Goal: Task Accomplishment & Management: Manage account settings

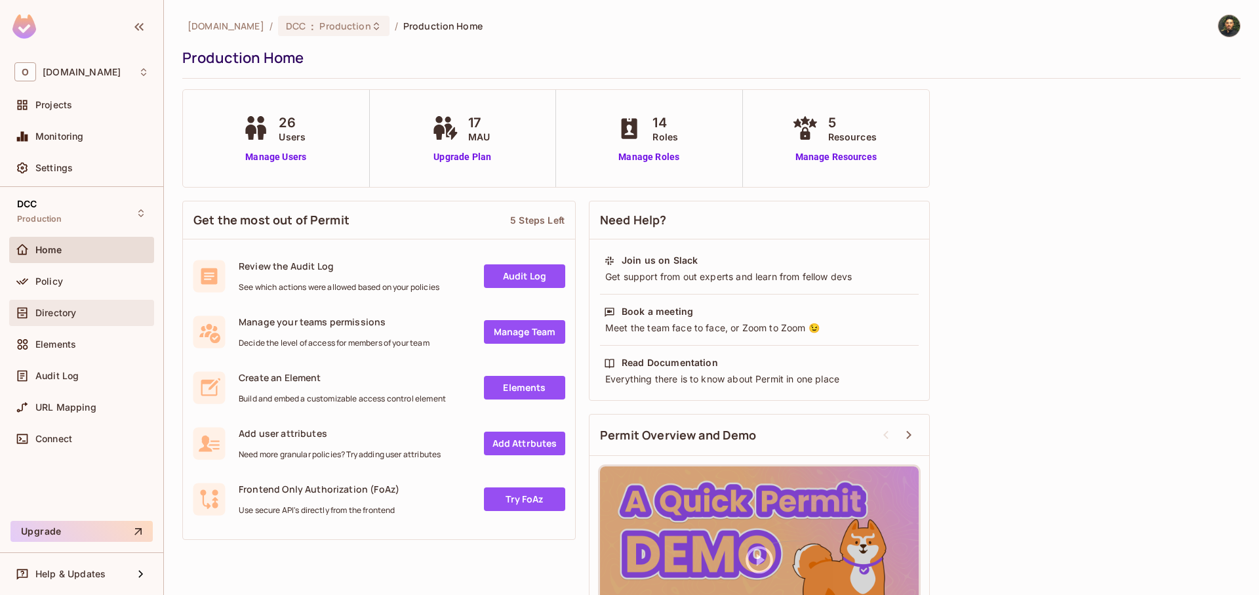
click at [72, 310] on span "Directory" at bounding box center [55, 313] width 41 height 10
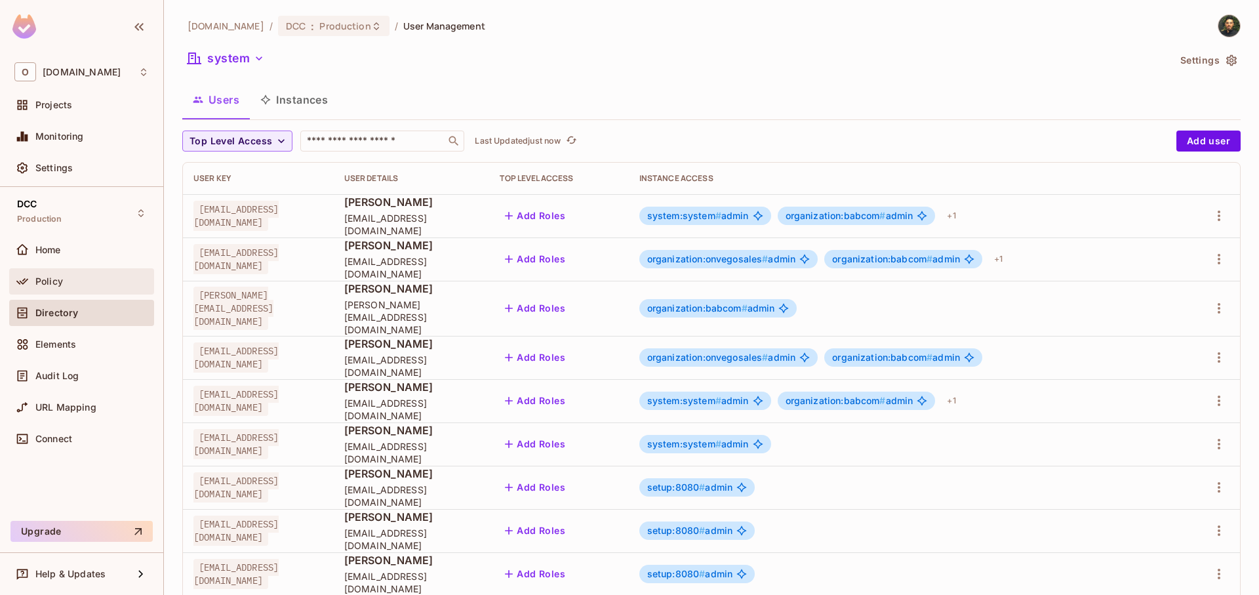
click at [83, 294] on div "Policy" at bounding box center [81, 281] width 145 height 26
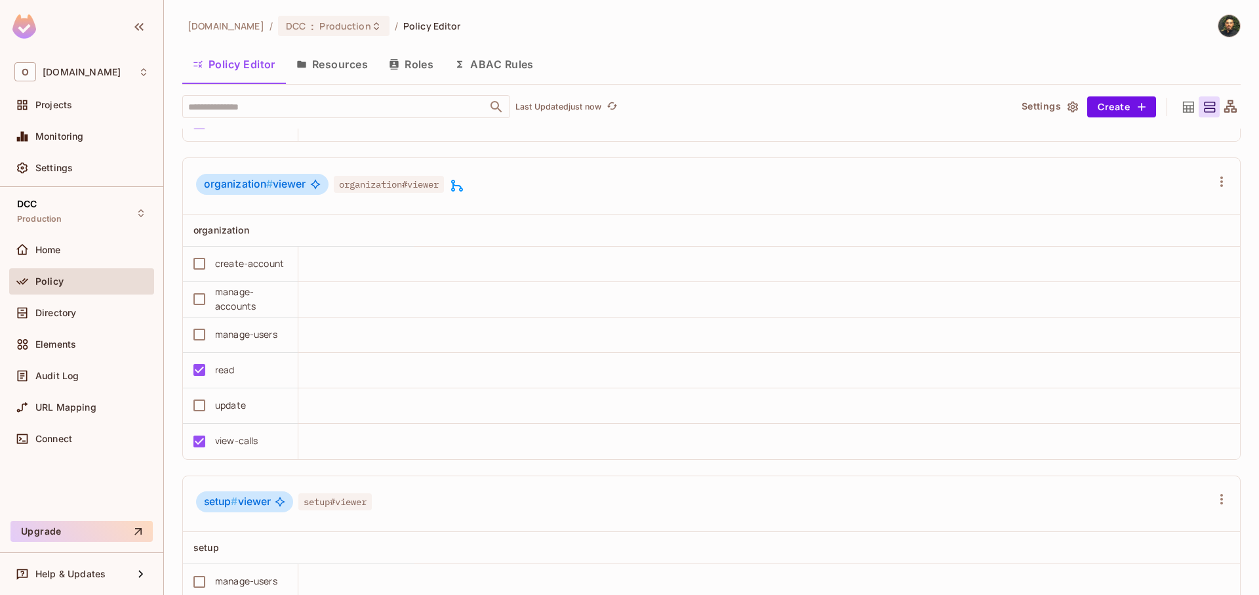
scroll to position [3306, 0]
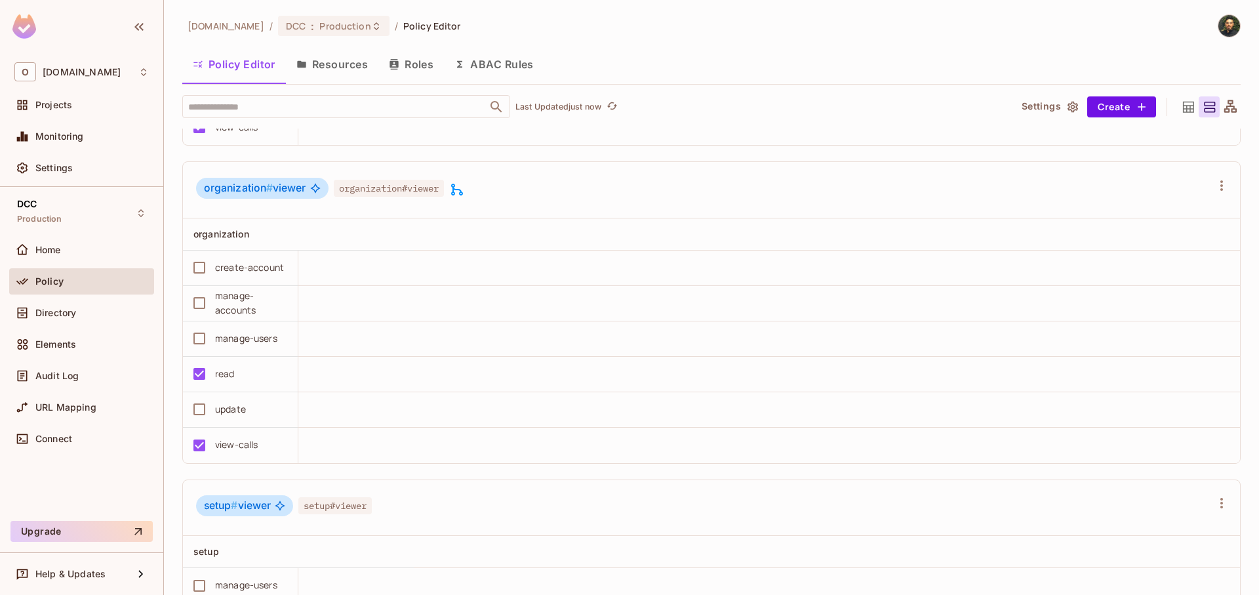
click at [350, 66] on button "Resources" at bounding box center [332, 64] width 92 height 33
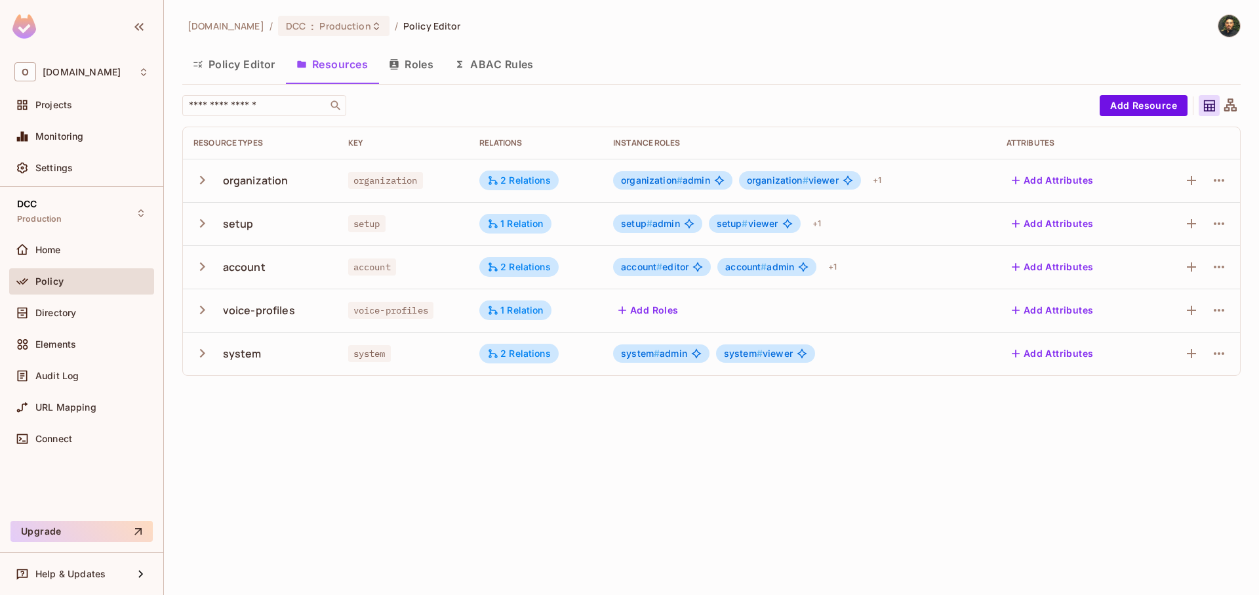
click at [205, 228] on icon "button" at bounding box center [203, 224] width 18 height 18
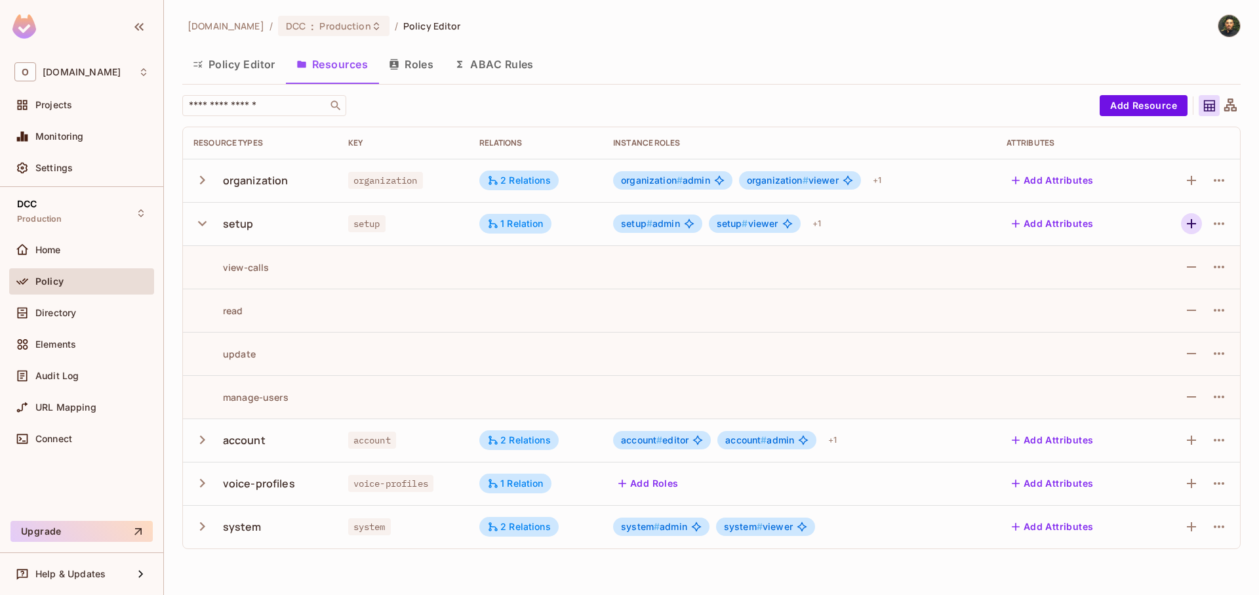
click at [1191, 226] on icon "button" at bounding box center [1191, 223] width 9 height 9
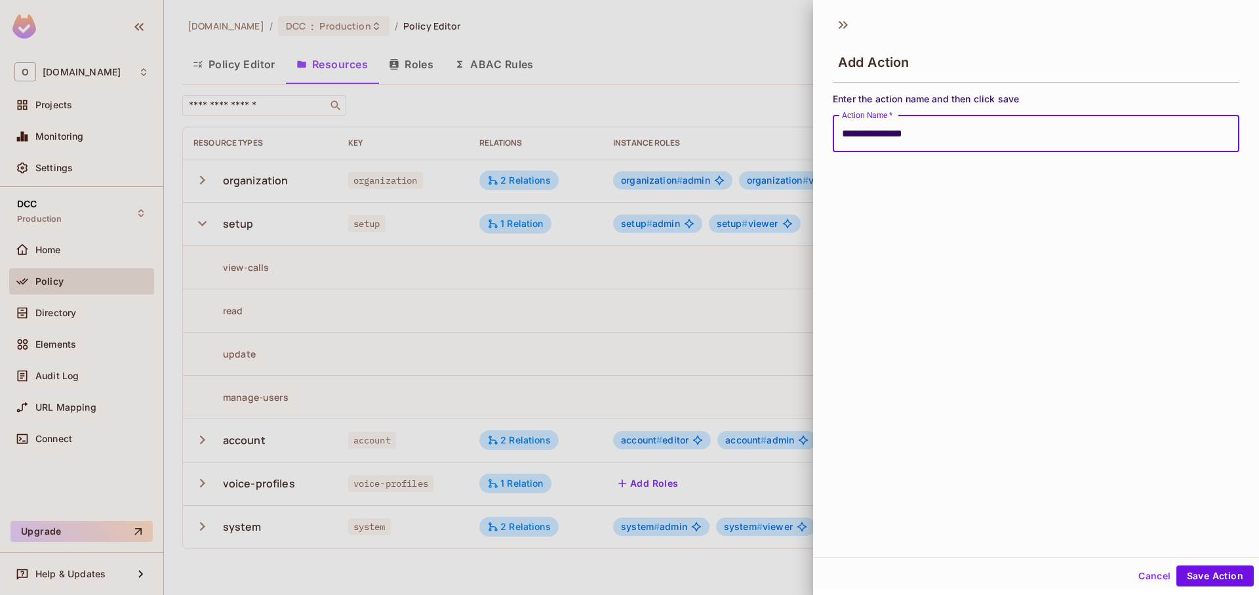
type input "**********"
click at [1071, 457] on div "**********" at bounding box center [1036, 283] width 446 height 548
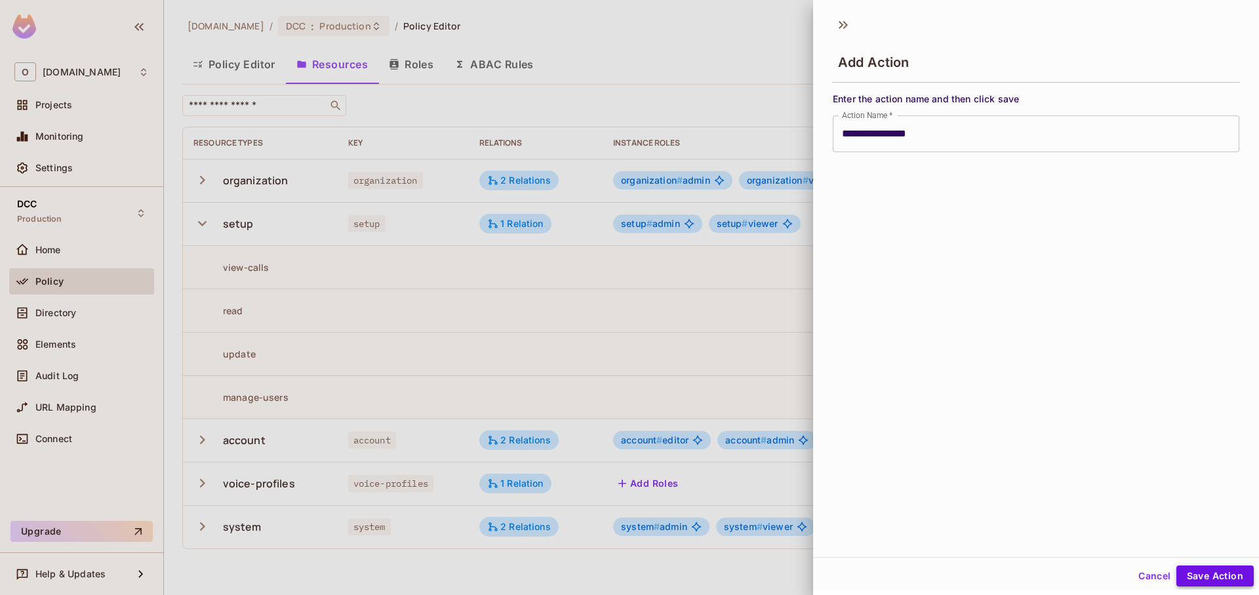
click at [1210, 579] on button "Save Action" at bounding box center [1215, 575] width 77 height 21
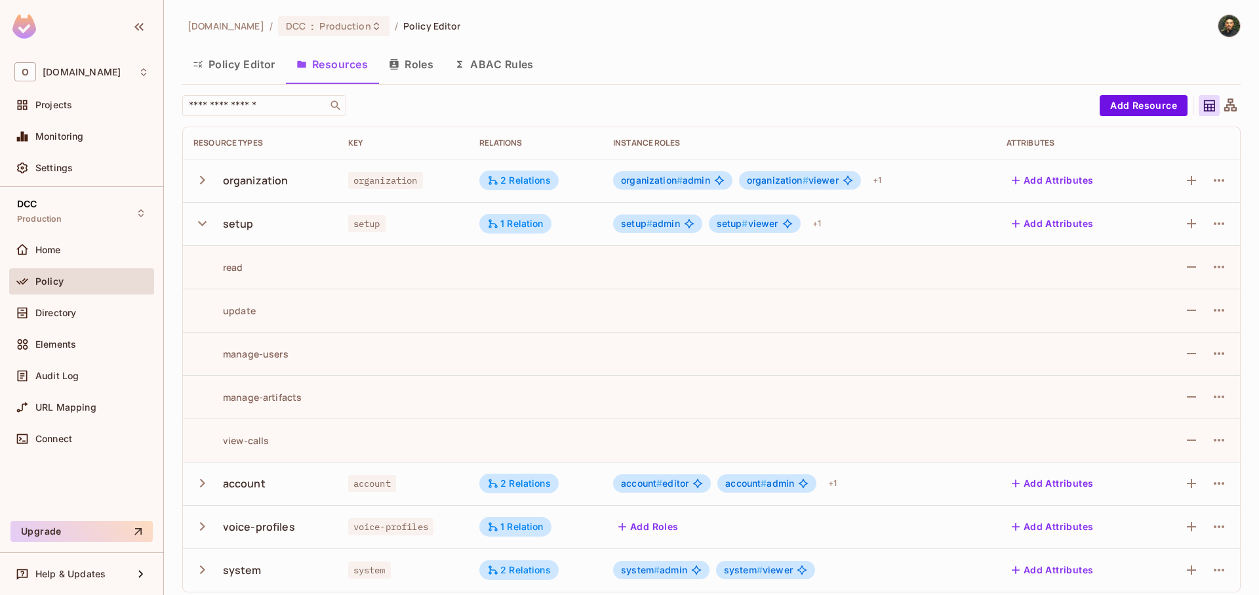
click at [203, 180] on icon "button" at bounding box center [203, 180] width 18 height 18
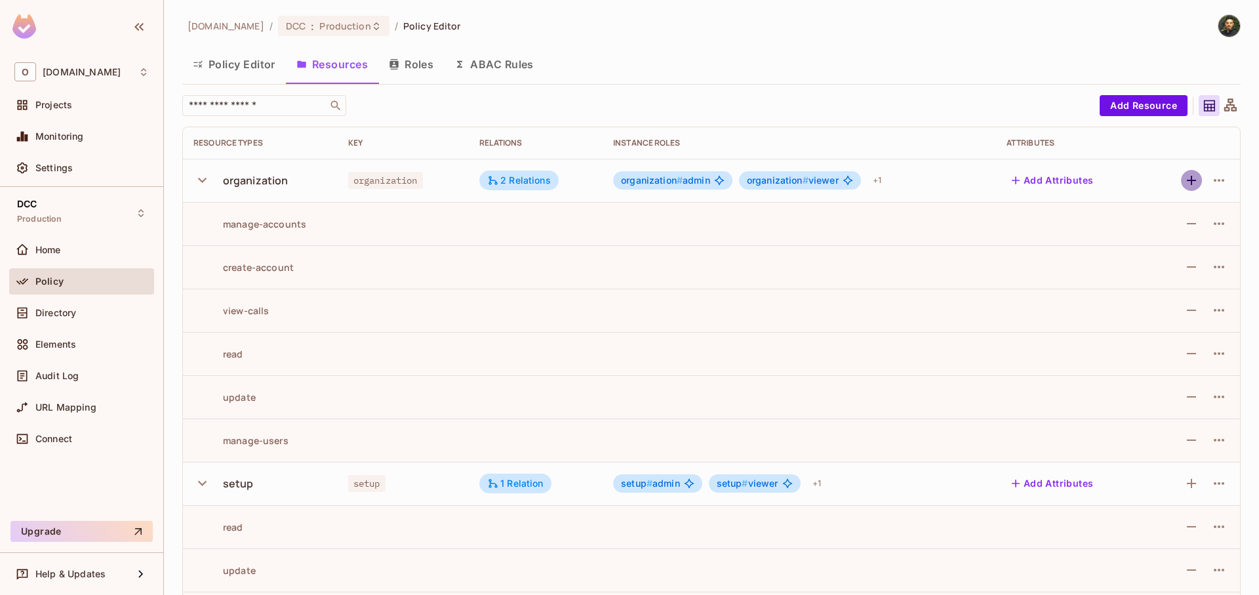
click at [1184, 175] on icon "button" at bounding box center [1192, 181] width 16 height 16
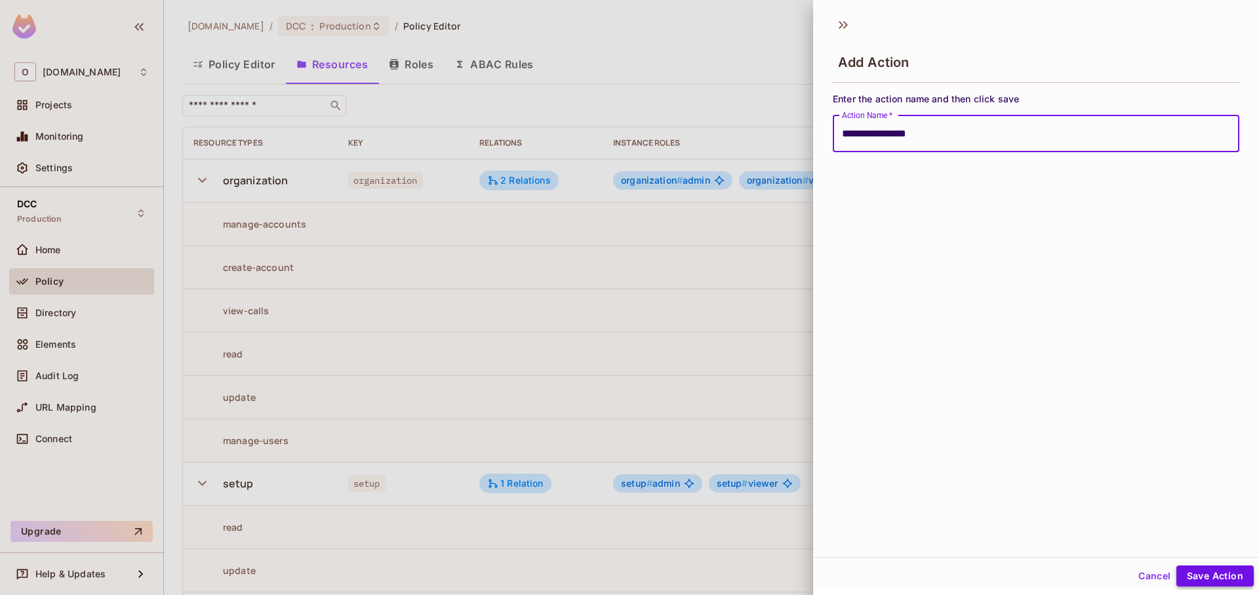
type input "**********"
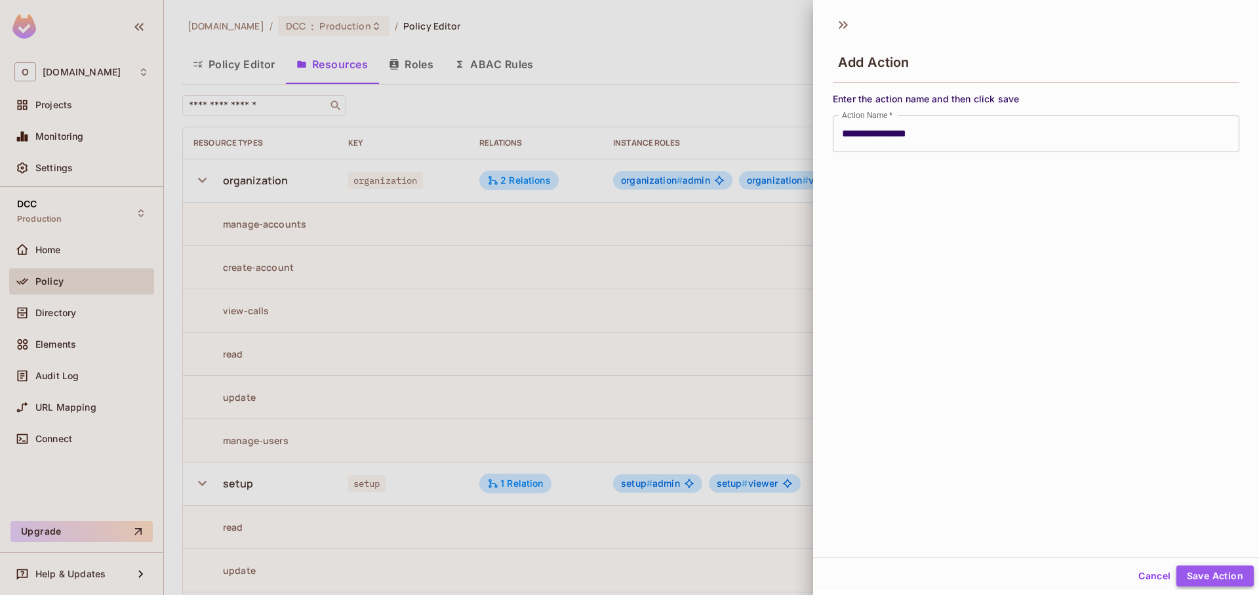
click at [1210, 575] on button "Save Action" at bounding box center [1215, 575] width 77 height 21
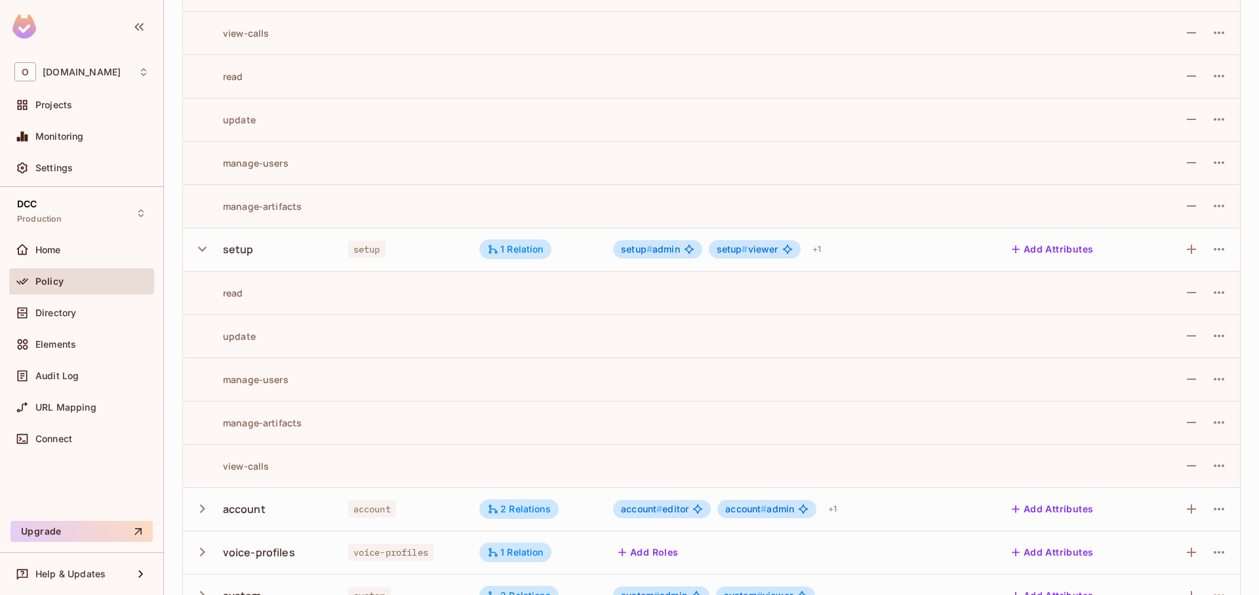
scroll to position [311, 0]
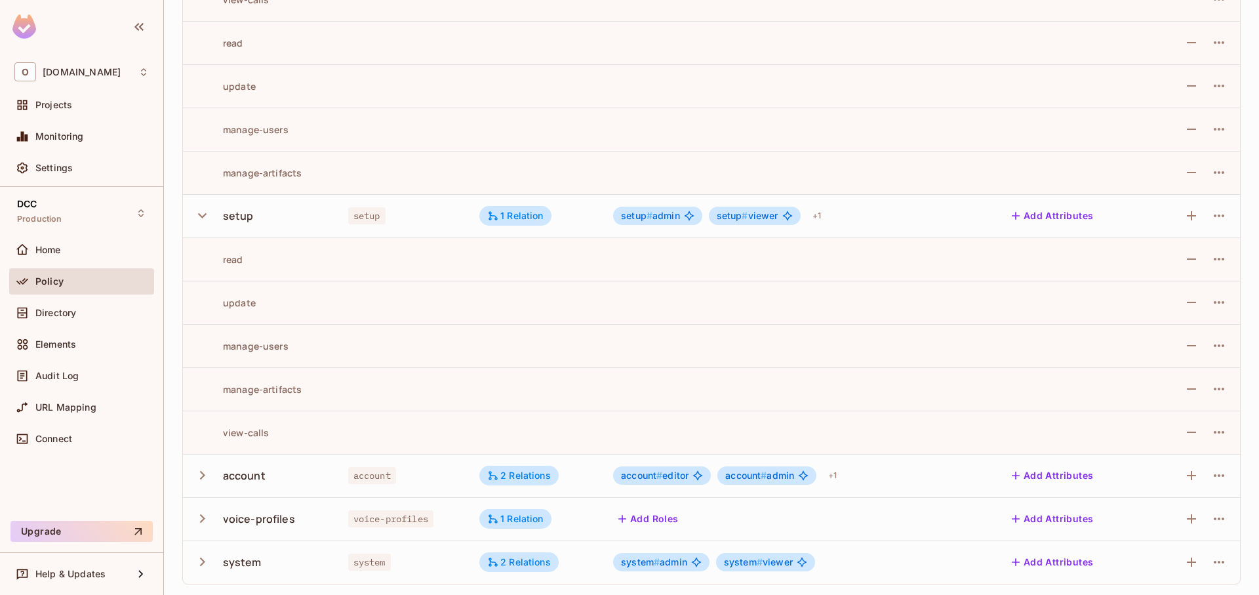
click at [204, 473] on icon "button" at bounding box center [203, 475] width 18 height 18
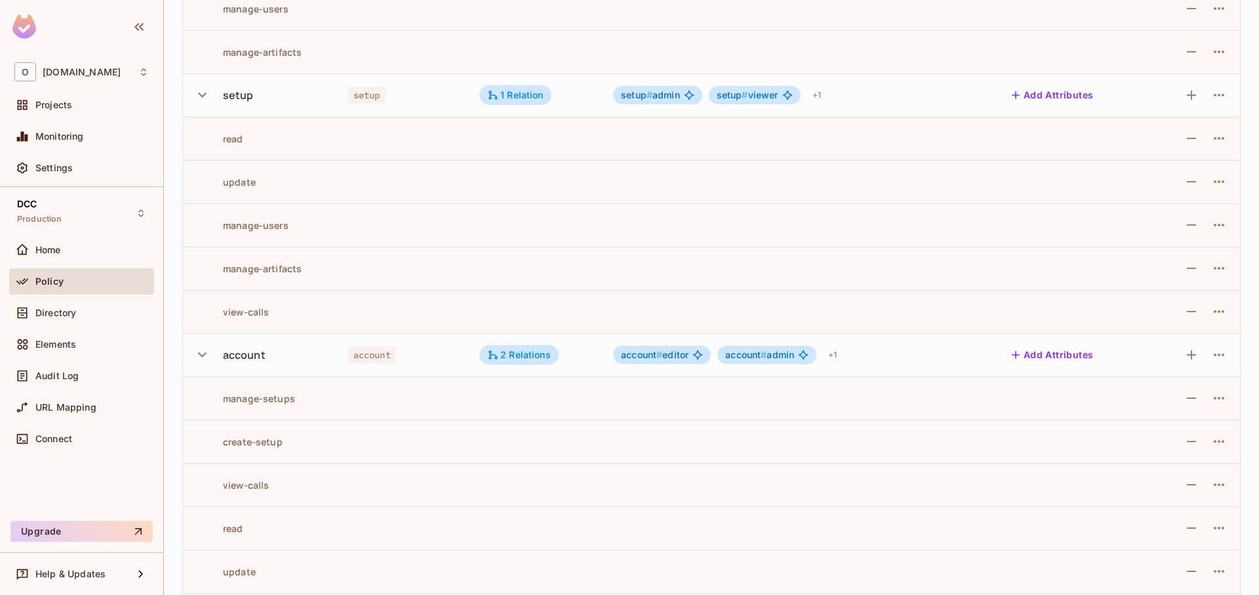
scroll to position [571, 0]
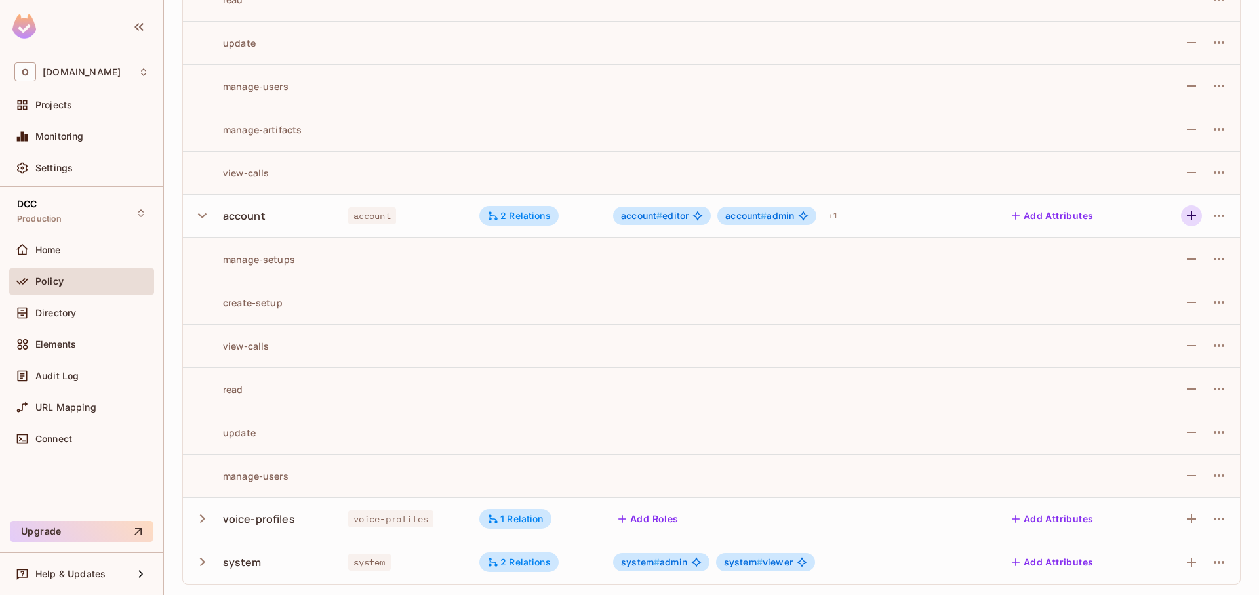
click at [1184, 219] on icon "button" at bounding box center [1192, 216] width 16 height 16
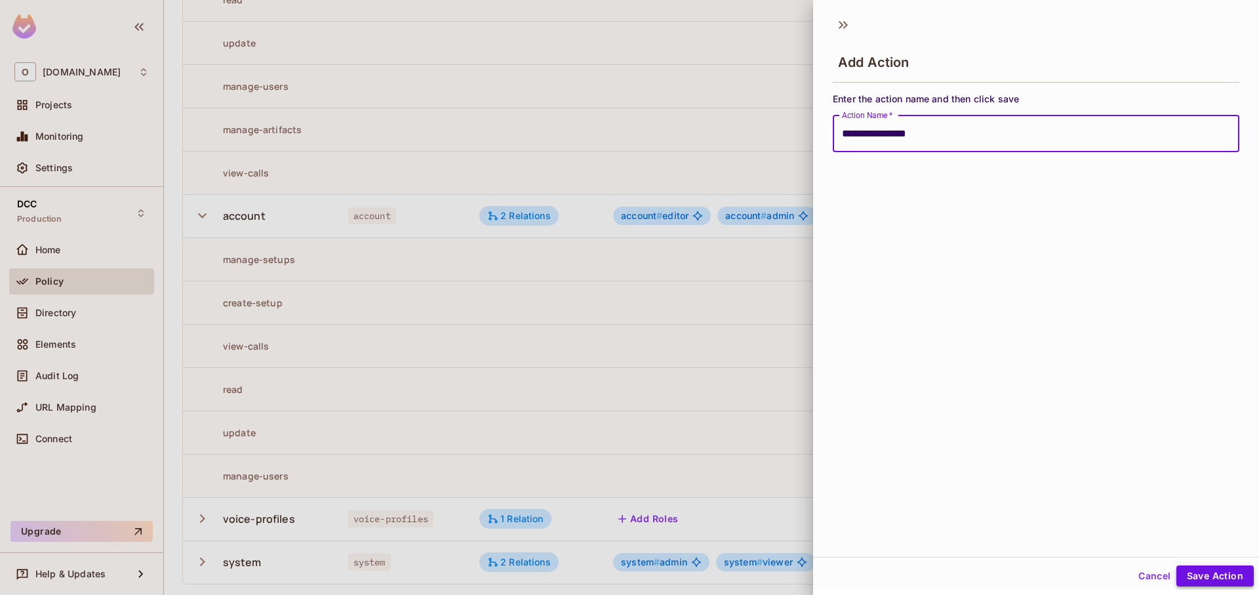
type input "**********"
click at [1210, 574] on button "Save Action" at bounding box center [1215, 575] width 77 height 21
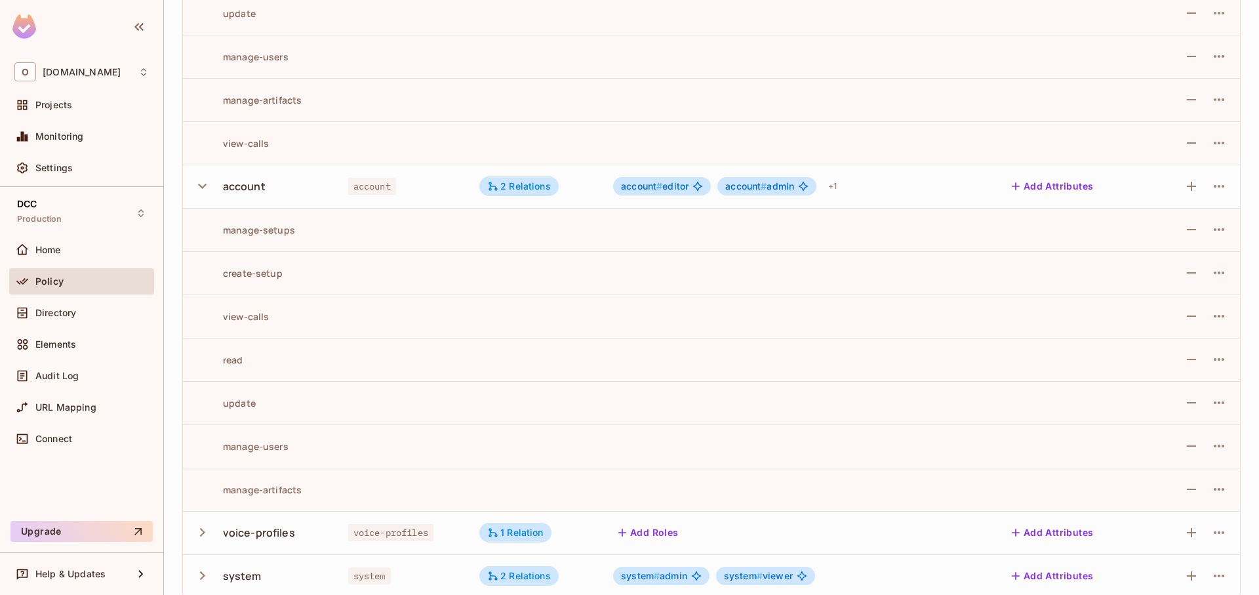
scroll to position [614, 0]
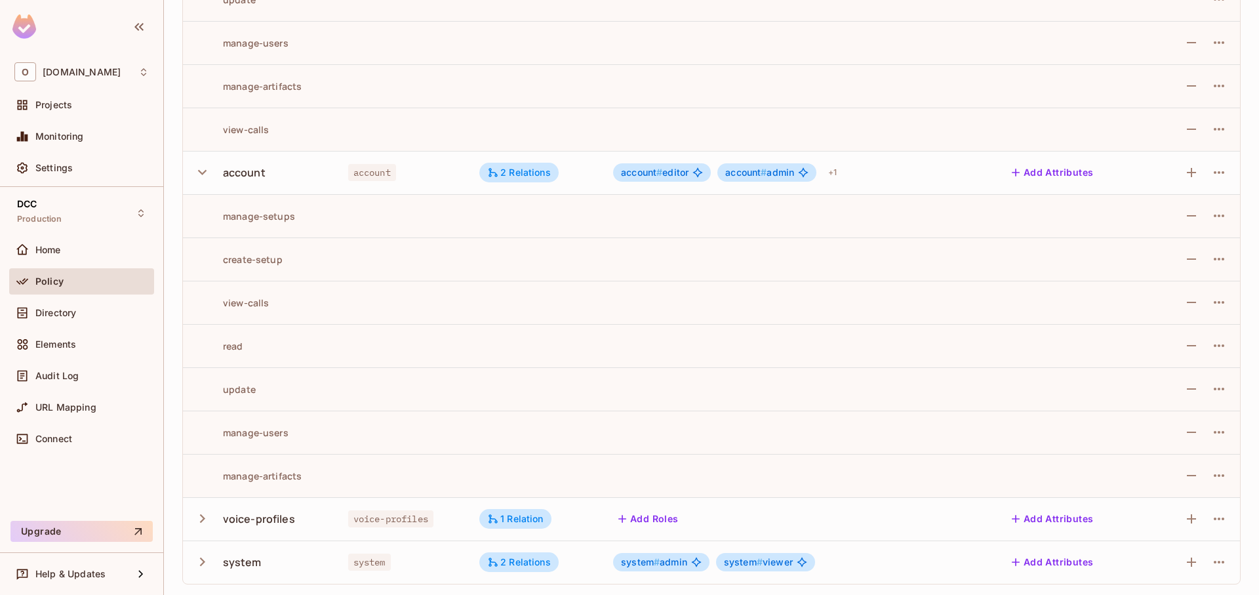
click at [202, 564] on icon "button" at bounding box center [203, 562] width 18 height 18
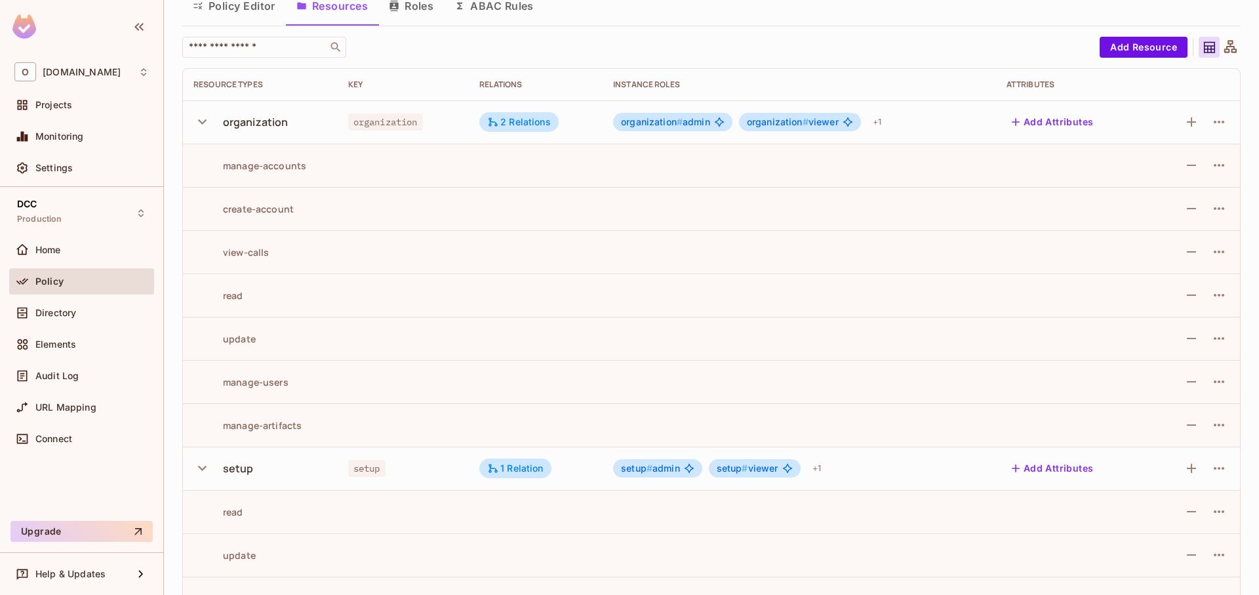
scroll to position [0, 0]
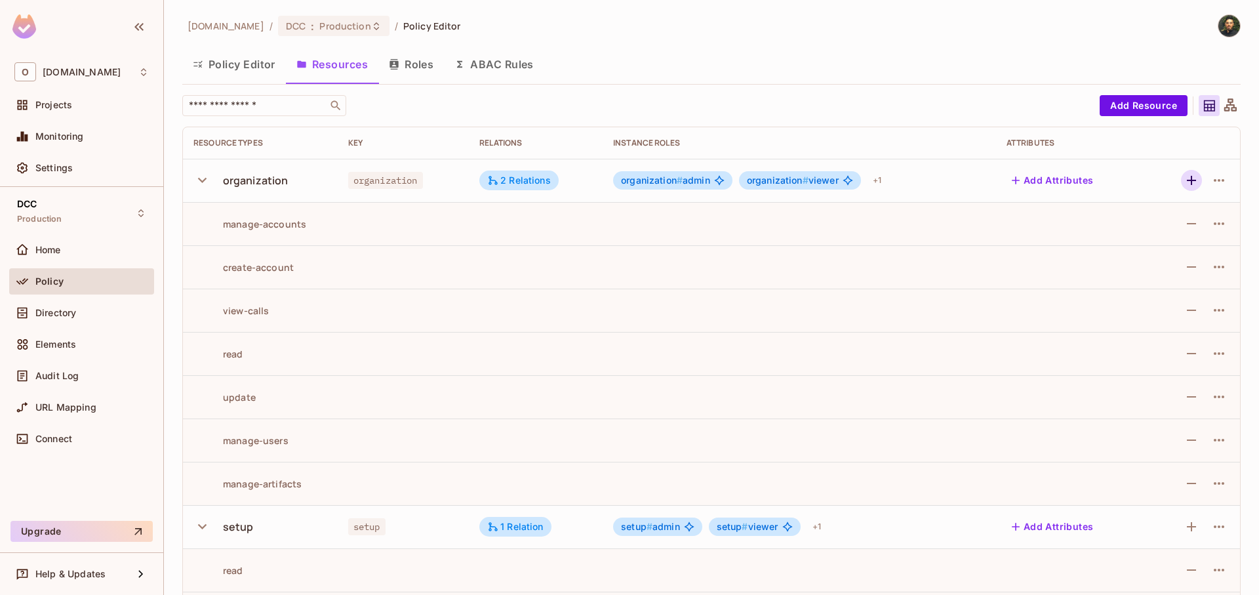
click at [1186, 178] on icon "button" at bounding box center [1192, 181] width 16 height 16
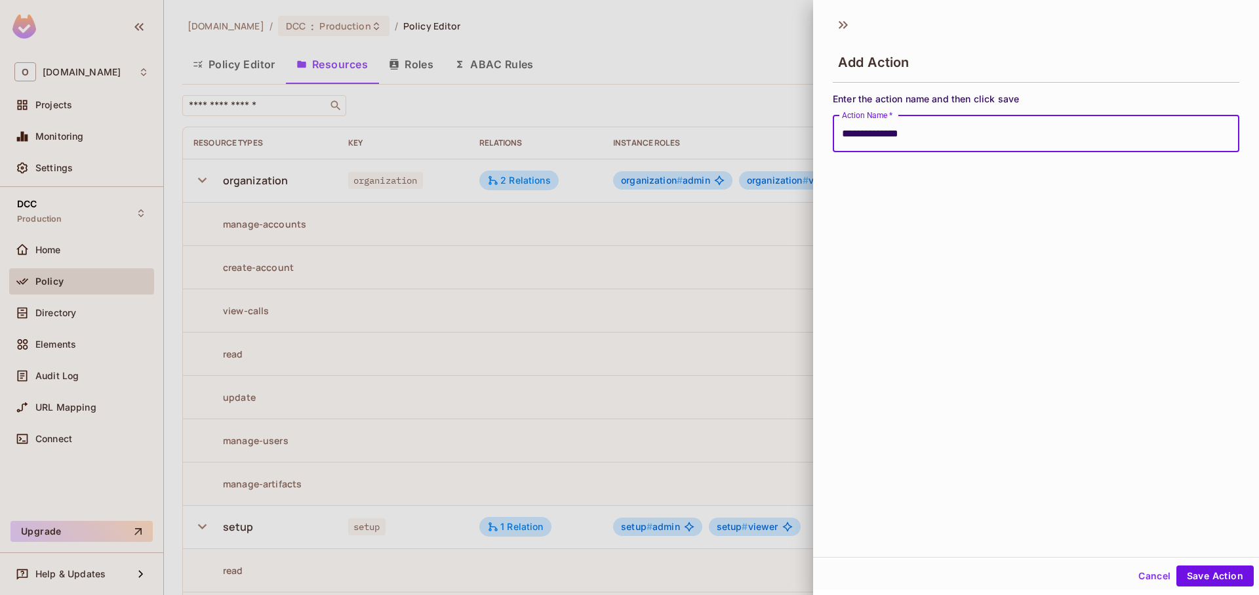
type input "**********"
click at [1177, 565] on button "Save Action" at bounding box center [1215, 575] width 77 height 21
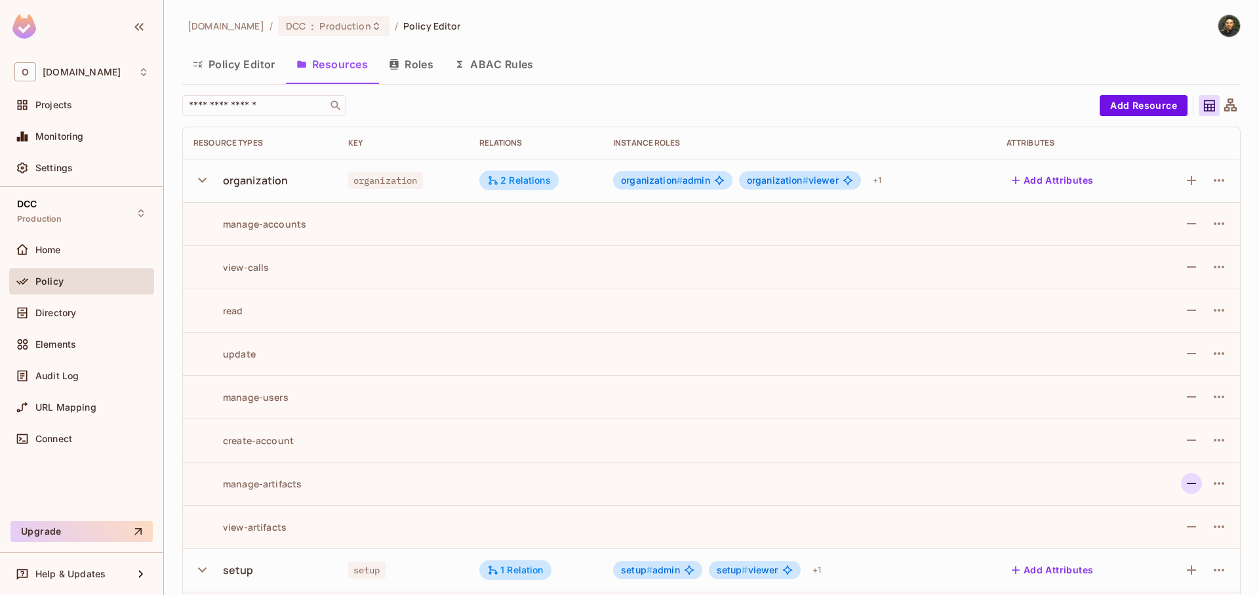
click at [1184, 481] on icon "button" at bounding box center [1192, 484] width 16 height 16
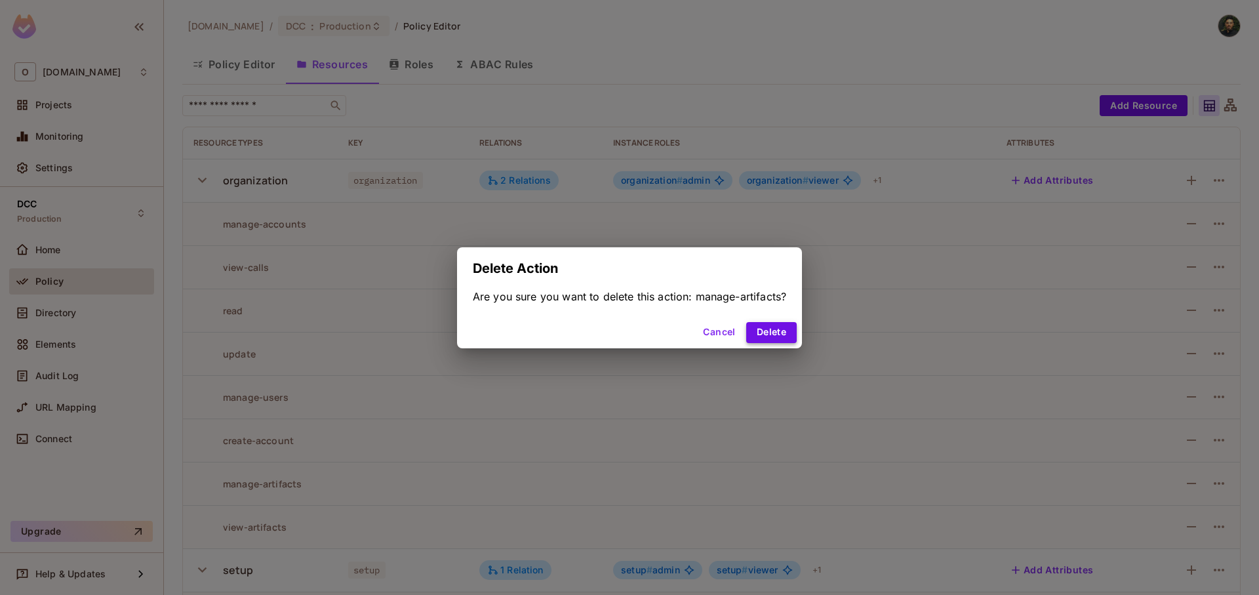
click at [769, 335] on button "Delete" at bounding box center [771, 332] width 51 height 21
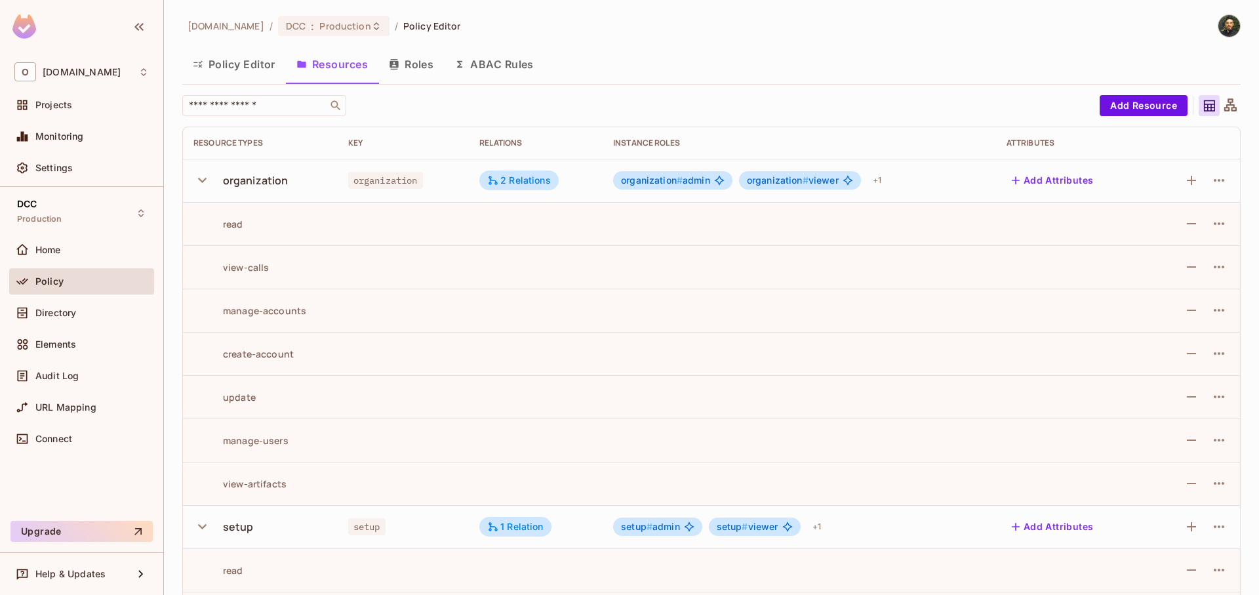
click at [1187, 176] on icon "button" at bounding box center [1191, 180] width 9 height 9
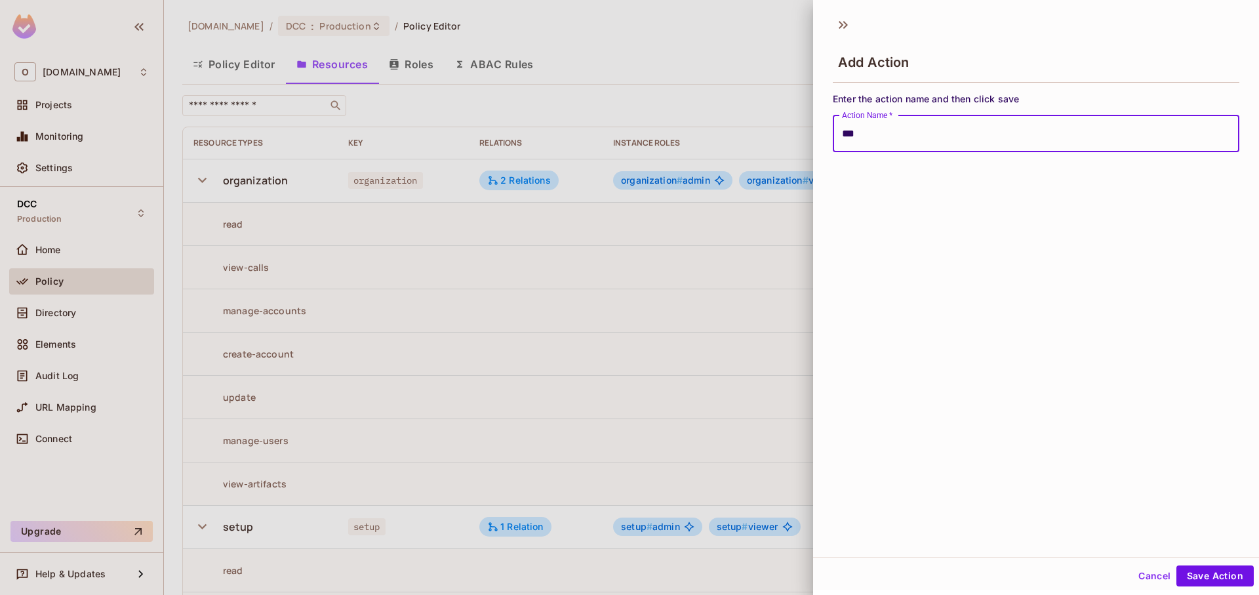
type input "**********"
click at [1177, 565] on button "Save Action" at bounding box center [1215, 575] width 77 height 21
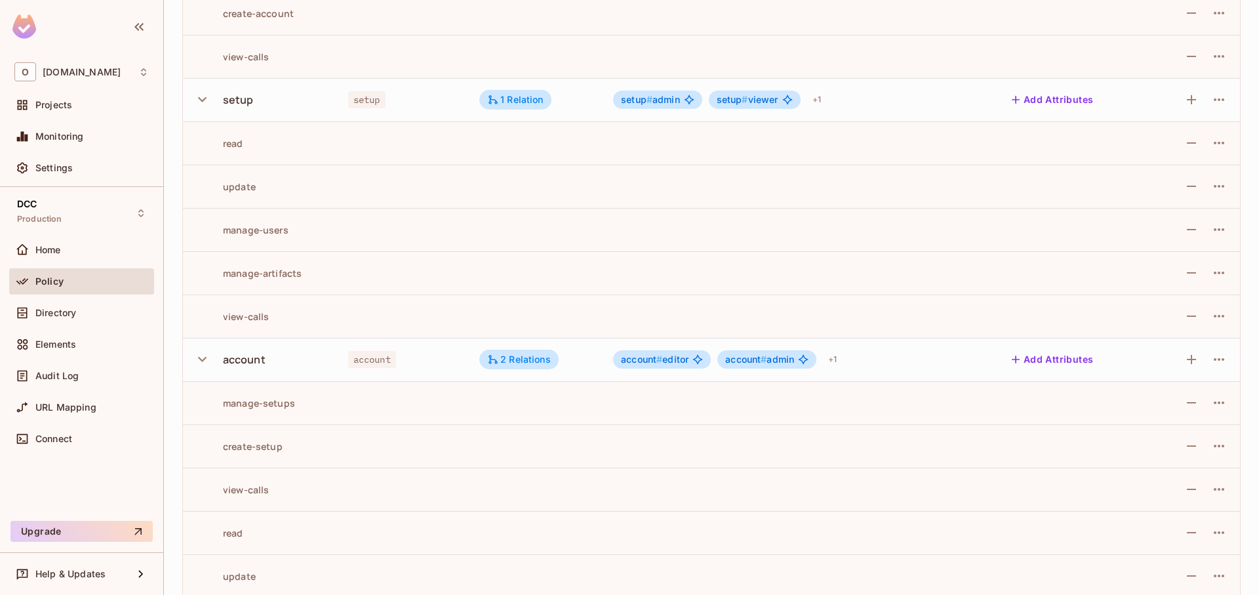
scroll to position [472, 0]
click at [1184, 98] on icon "button" at bounding box center [1192, 98] width 16 height 16
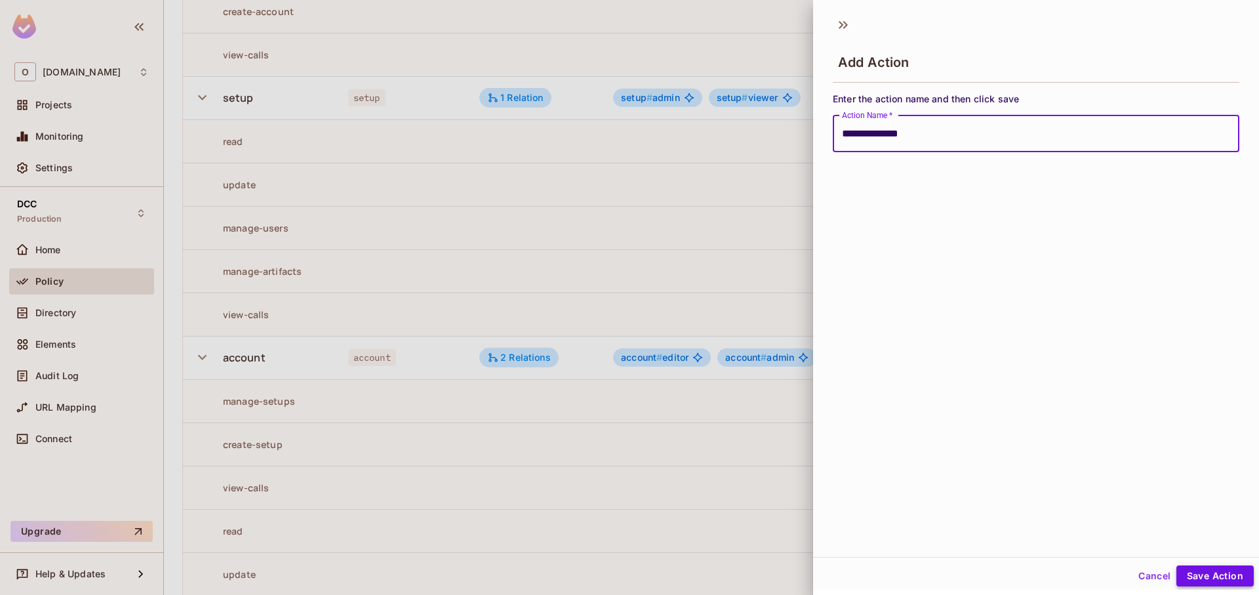
type input "**********"
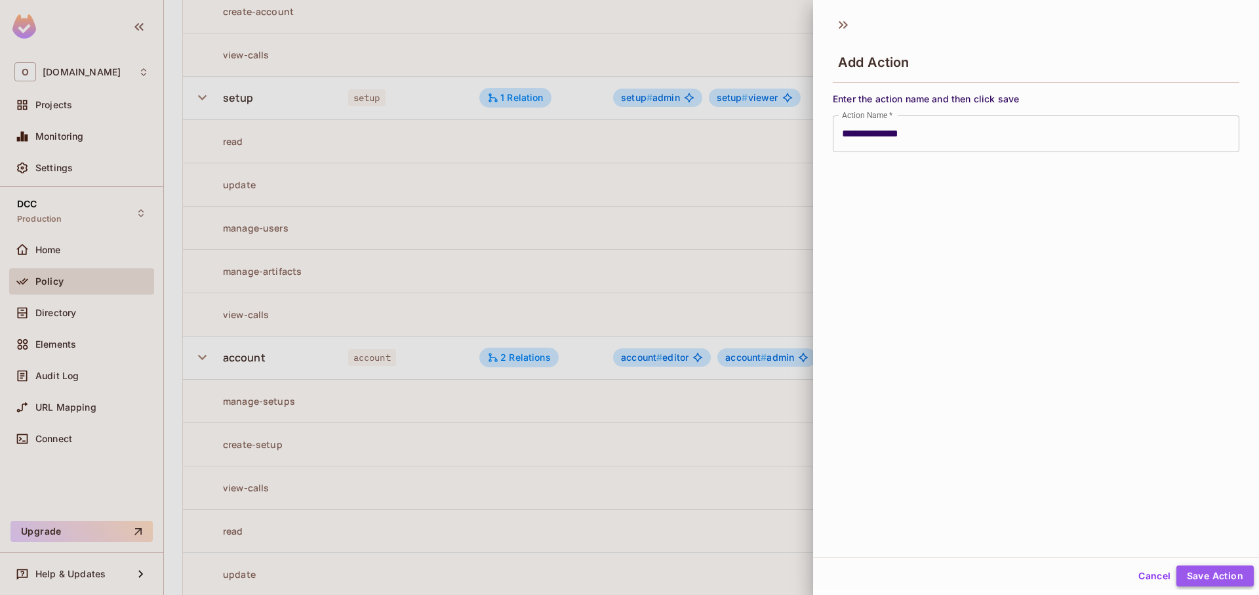
click at [1220, 580] on button "Save Action" at bounding box center [1215, 575] width 77 height 21
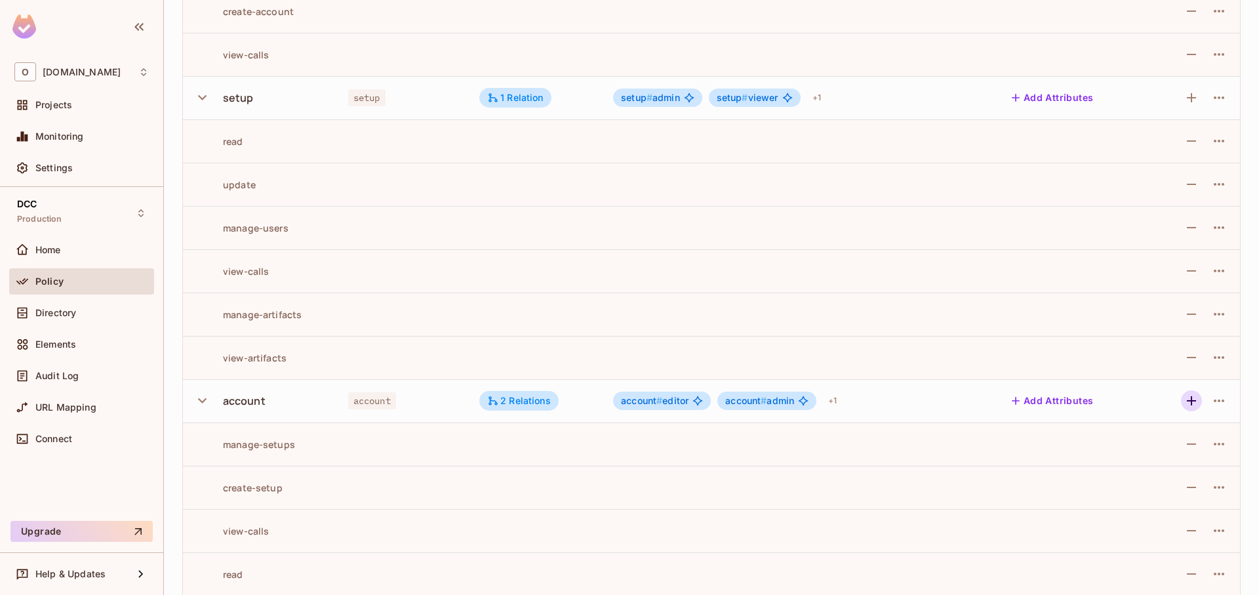
click at [1184, 398] on icon "button" at bounding box center [1192, 401] width 16 height 16
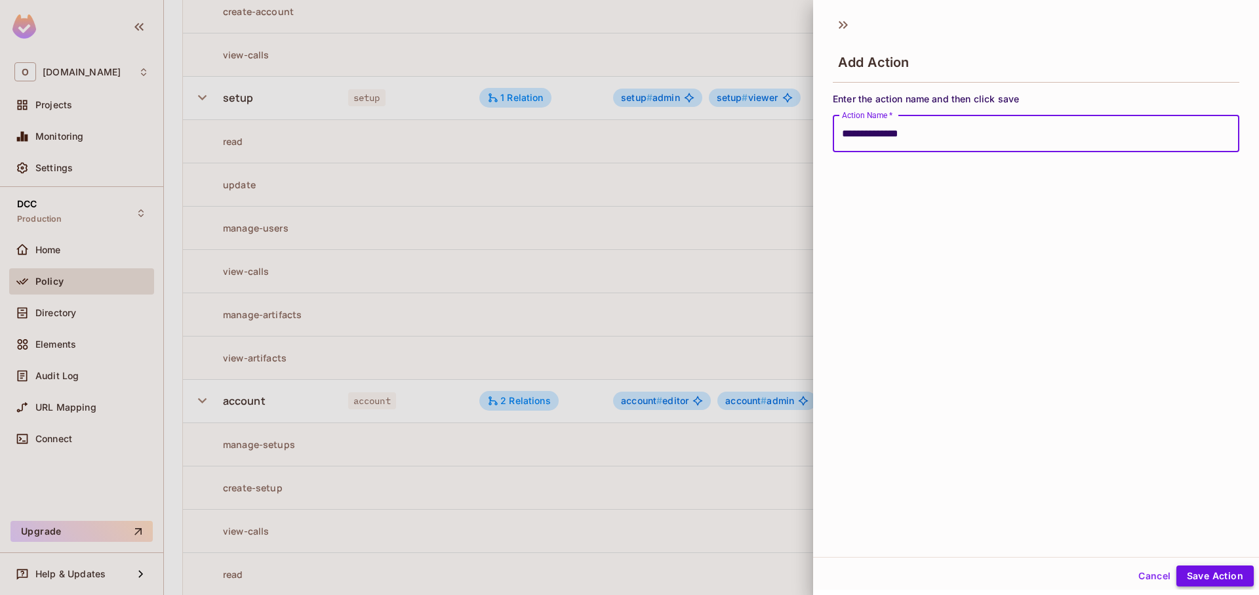
type input "**********"
click at [1209, 574] on button "Save Action" at bounding box center [1215, 575] width 77 height 21
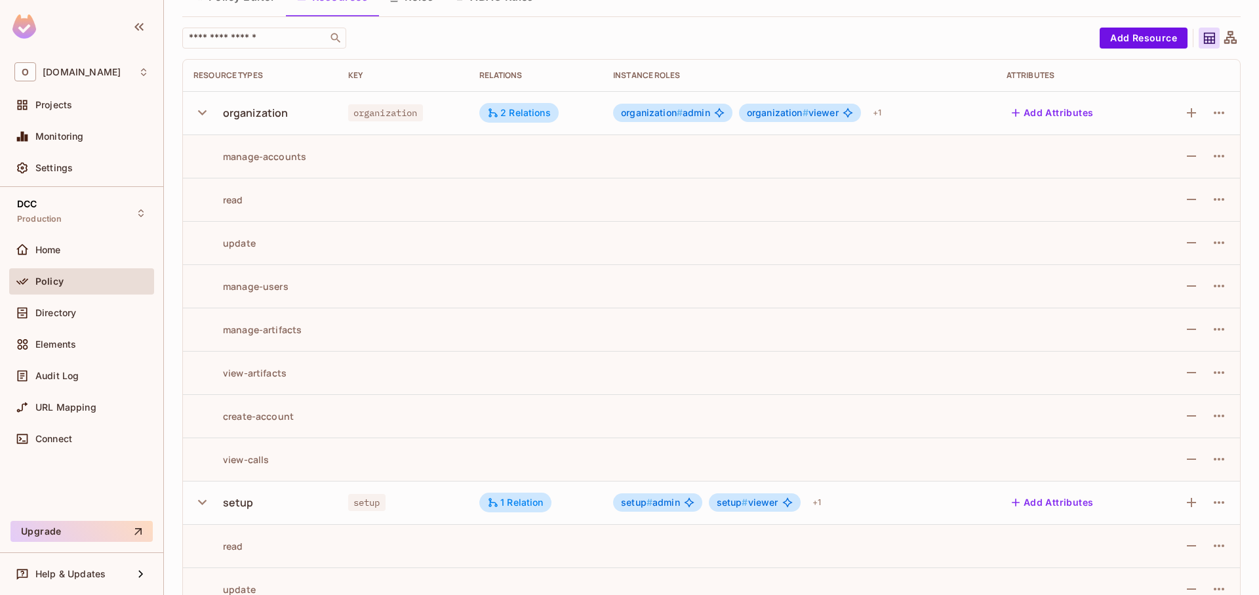
scroll to position [0, 0]
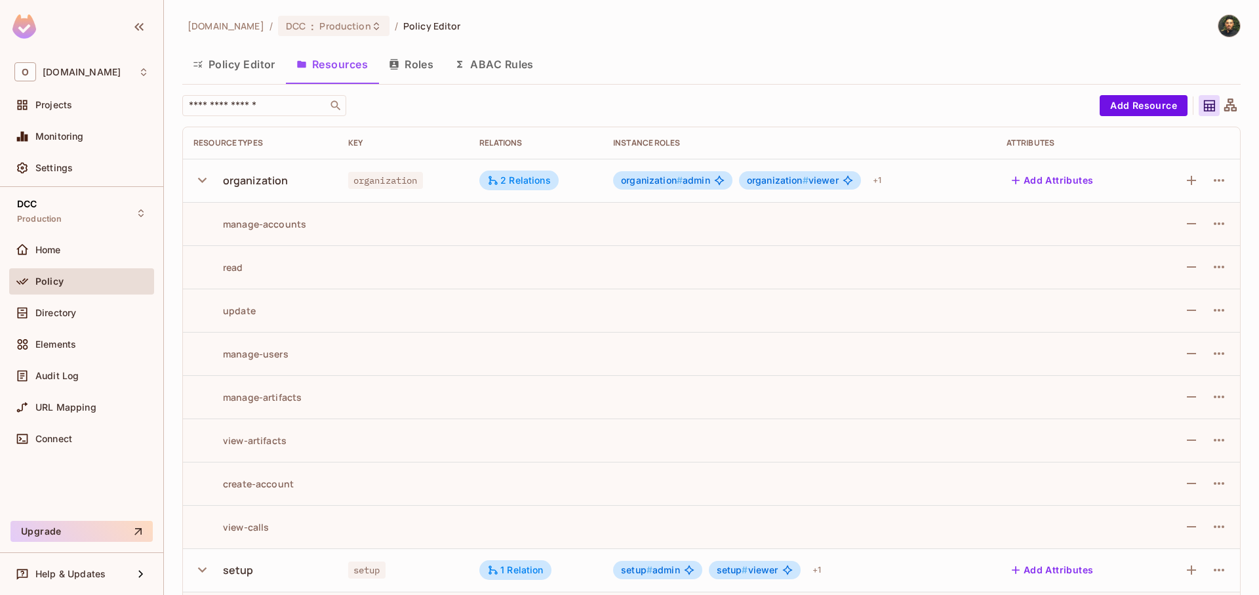
click at [250, 64] on button "Policy Editor" at bounding box center [234, 64] width 104 height 33
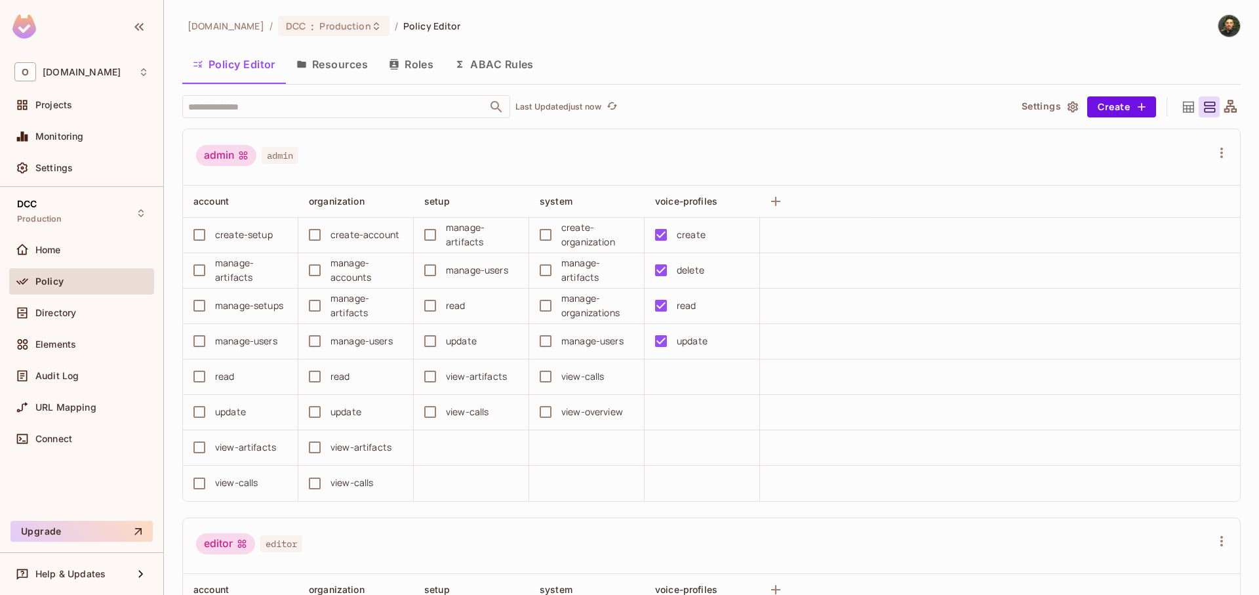
click at [880, 158] on div "admin admin" at bounding box center [703, 157] width 1015 height 25
click at [1181, 107] on icon at bounding box center [1189, 107] width 16 height 16
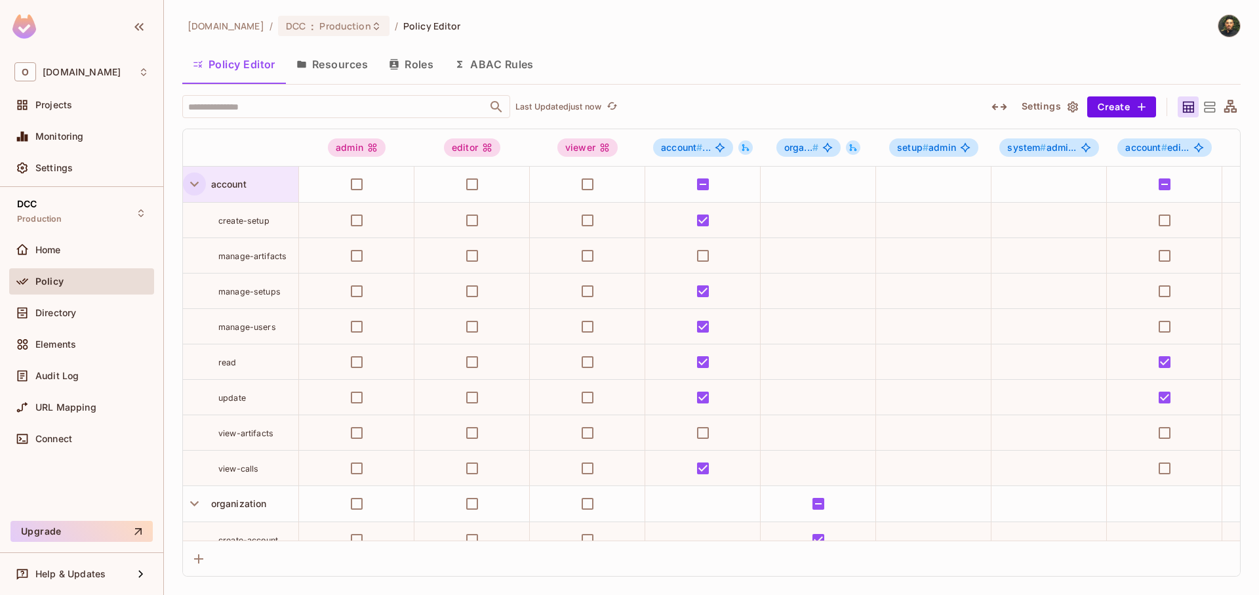
click at [194, 185] on icon "button" at bounding box center [194, 184] width 9 height 5
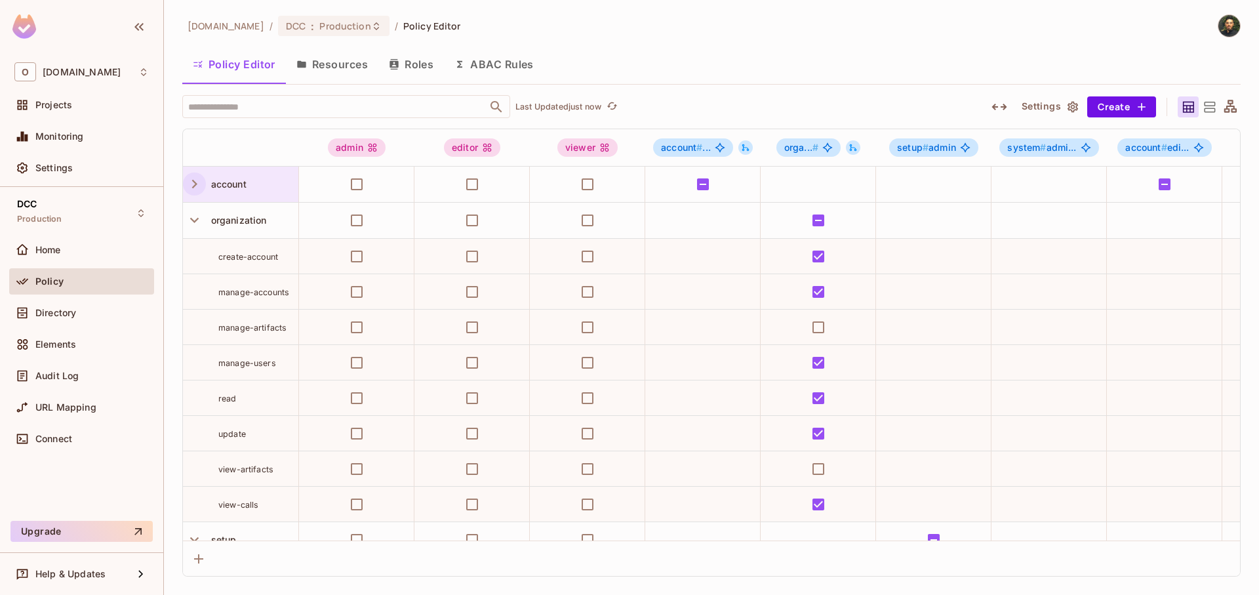
click at [195, 186] on icon "button" at bounding box center [194, 184] width 5 height 9
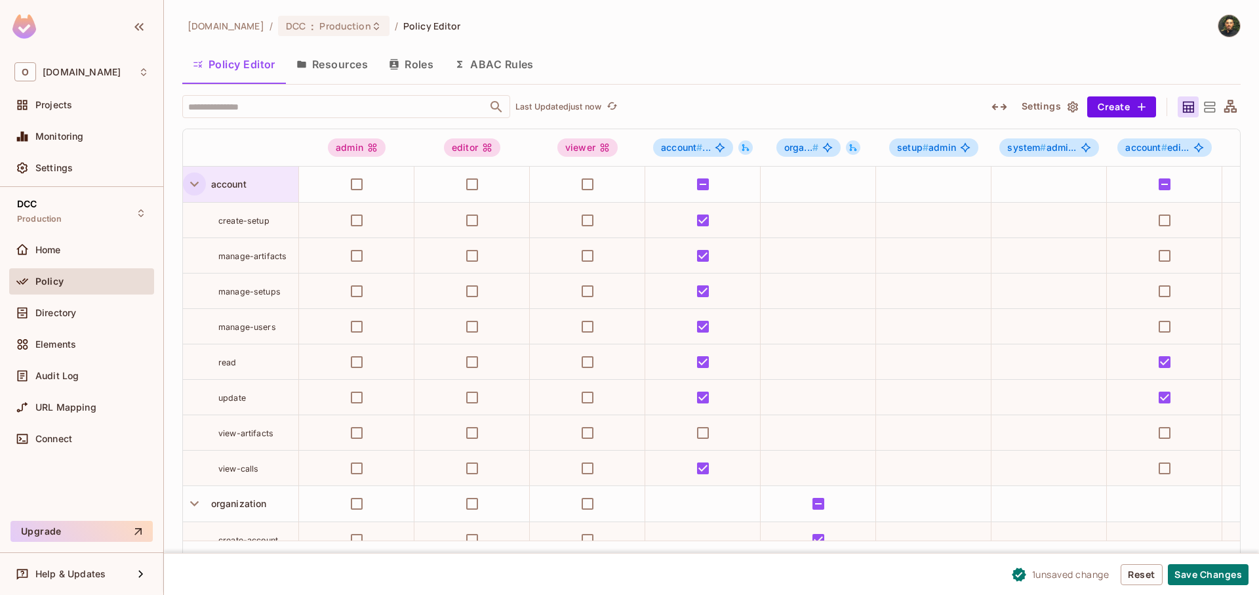
click at [1205, 103] on icon at bounding box center [1210, 107] width 16 height 16
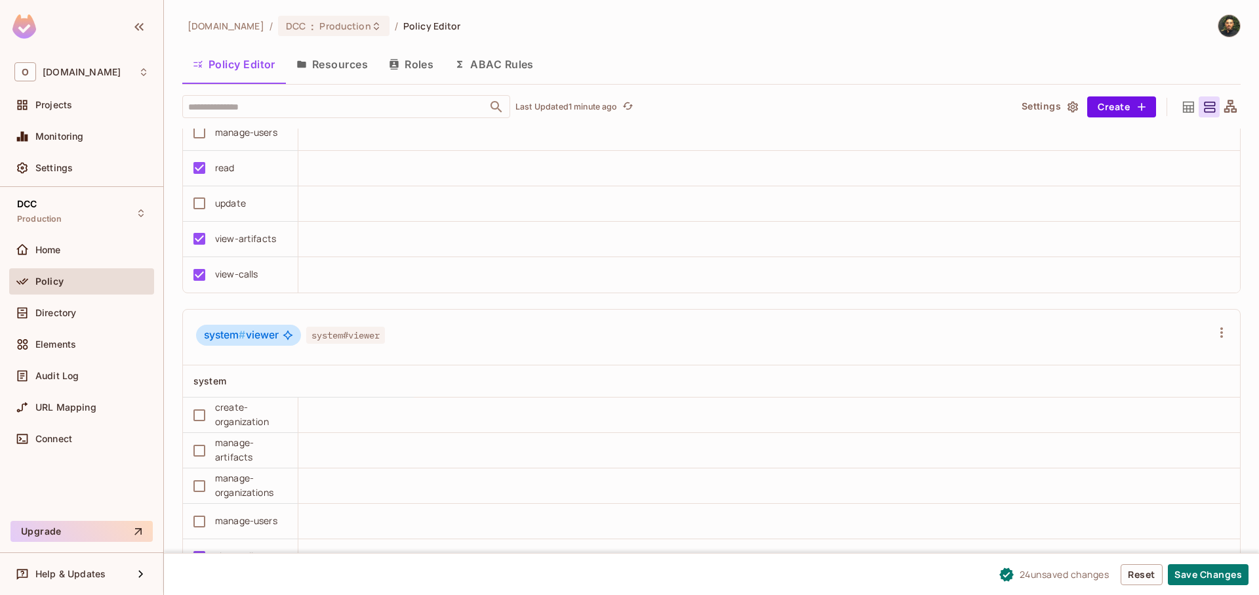
scroll to position [4558, 0]
click at [1199, 572] on button "Save Changes" at bounding box center [1208, 574] width 81 height 21
click at [350, 68] on button "Resources" at bounding box center [332, 64] width 92 height 33
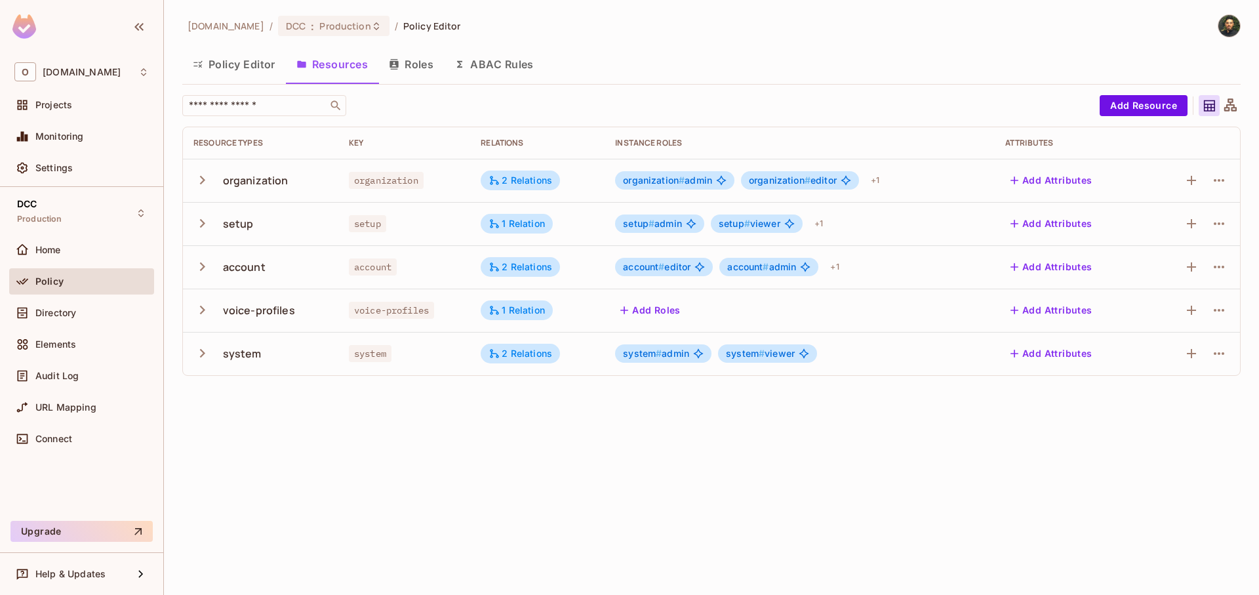
click at [200, 354] on icon "button" at bounding box center [203, 353] width 18 height 18
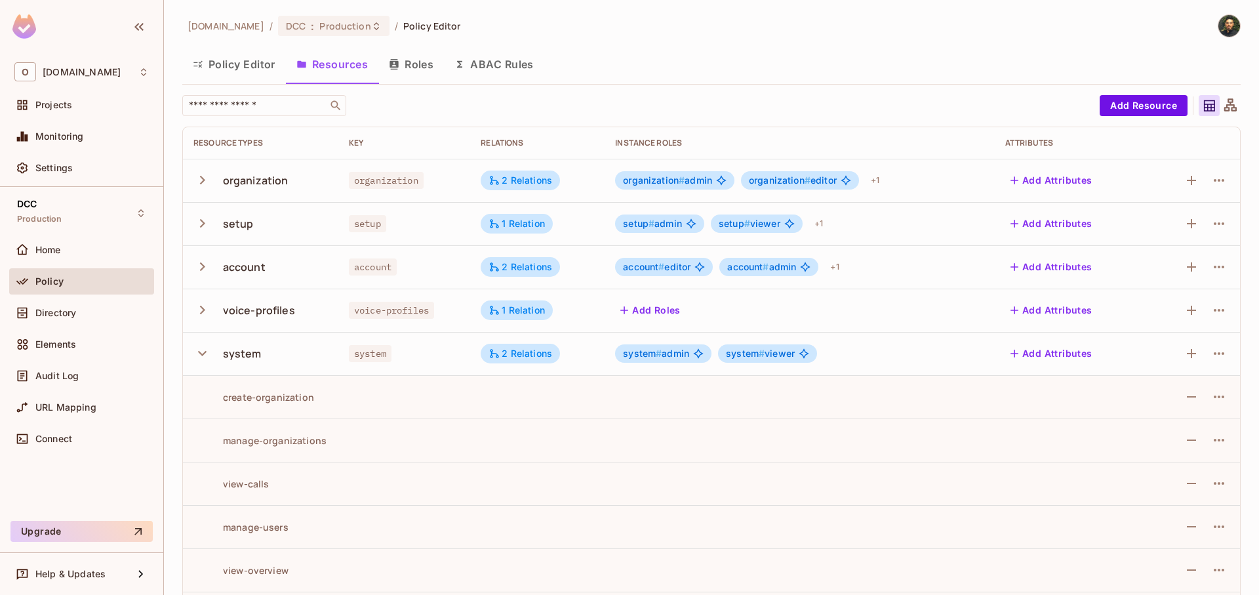
scroll to position [51, 0]
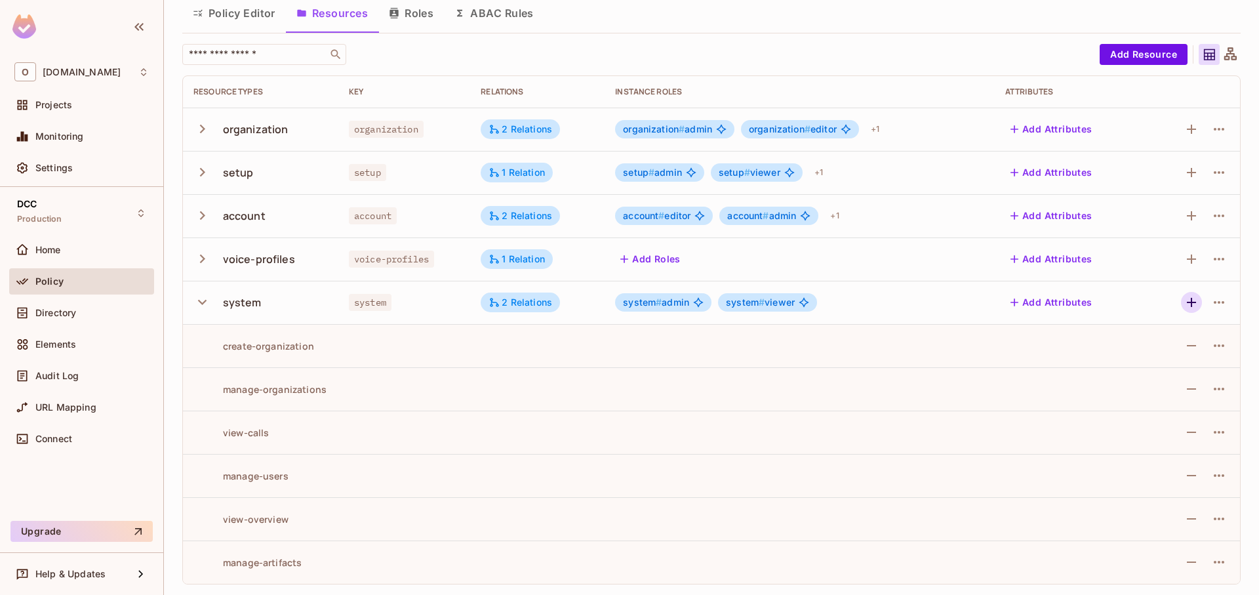
click at [1185, 305] on icon "button" at bounding box center [1192, 303] width 16 height 16
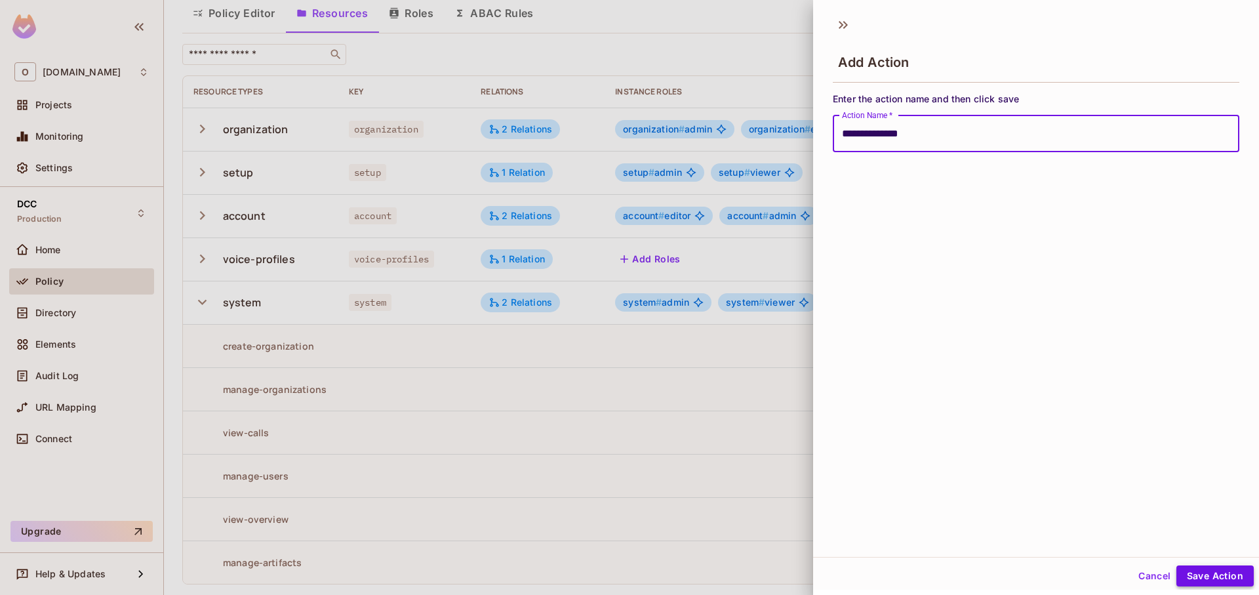
type input "**********"
click at [1215, 571] on button "Save Action" at bounding box center [1215, 575] width 77 height 21
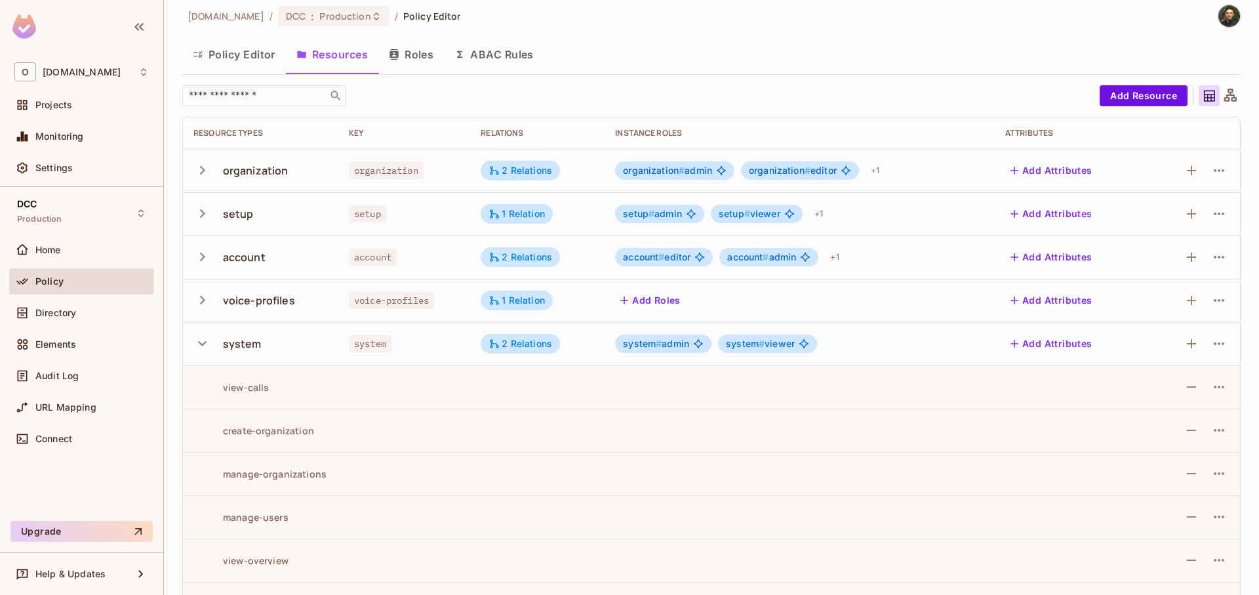
scroll to position [0, 0]
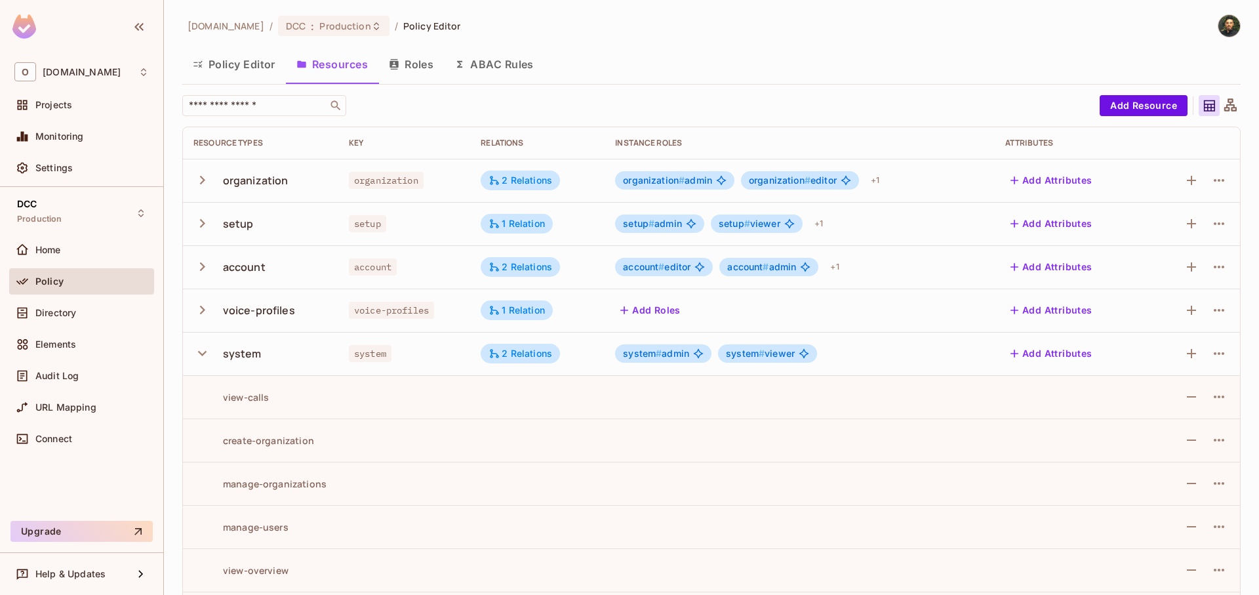
click at [257, 70] on button "Policy Editor" at bounding box center [234, 64] width 104 height 33
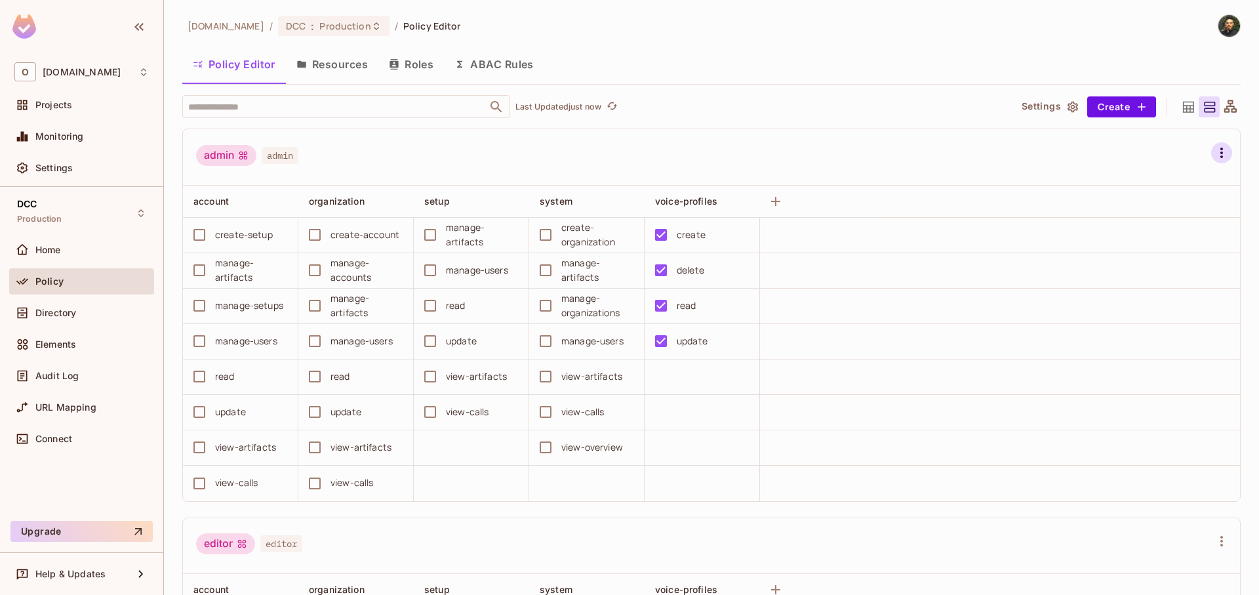
click at [1214, 152] on icon "button" at bounding box center [1222, 153] width 16 height 16
click at [1188, 152] on div at bounding box center [629, 297] width 1259 height 595
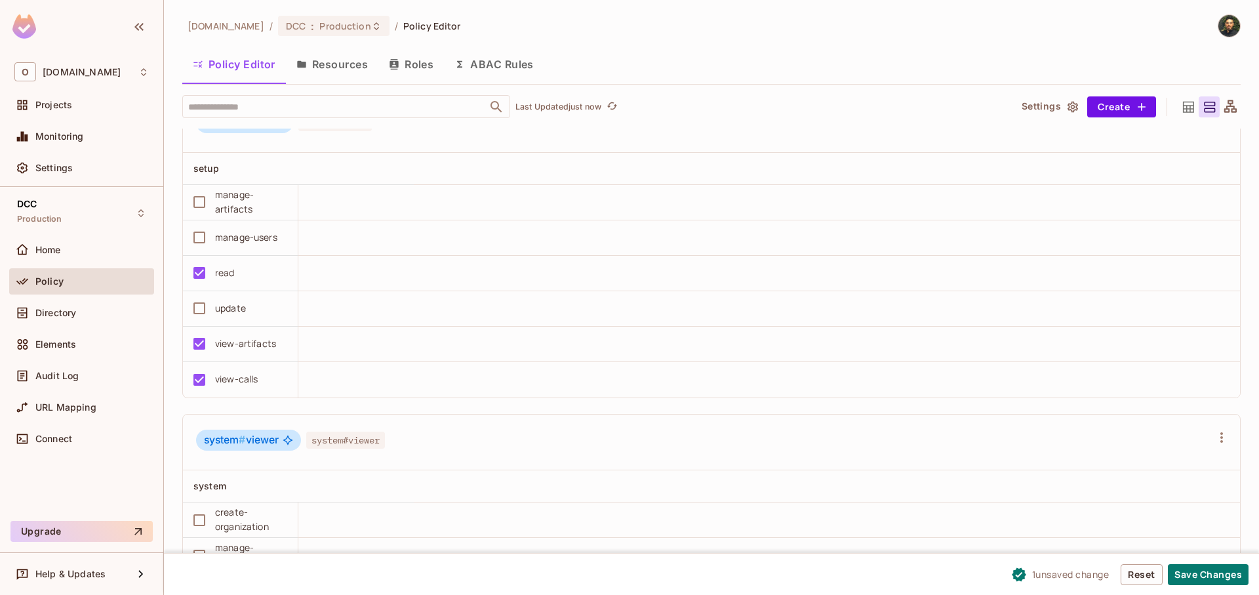
scroll to position [4629, 0]
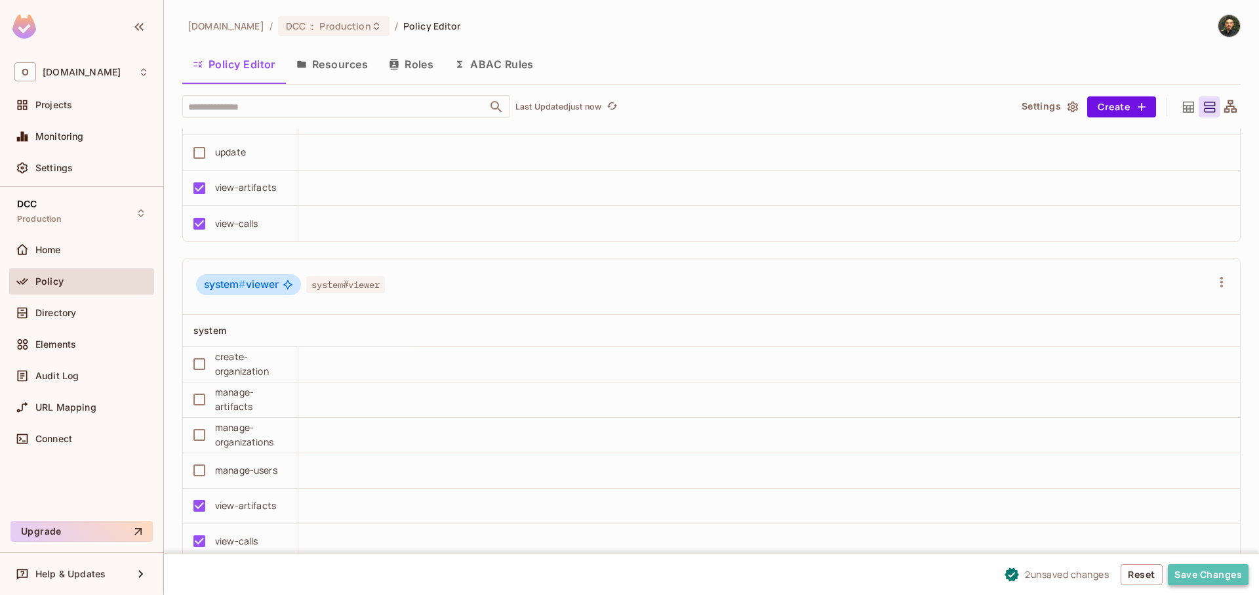
click at [1222, 573] on button "Save Changes" at bounding box center [1208, 574] width 81 height 21
